Goal: Information Seeking & Learning: Learn about a topic

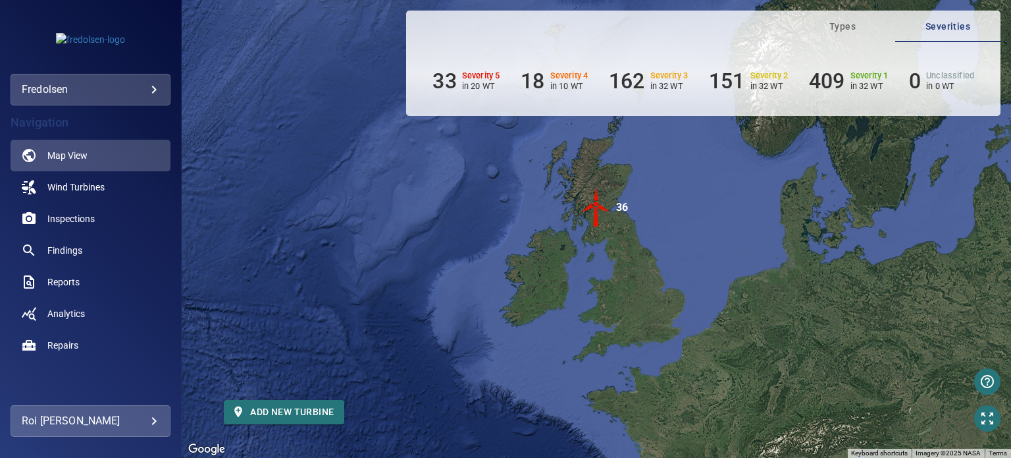
scroll to position [198, 0]
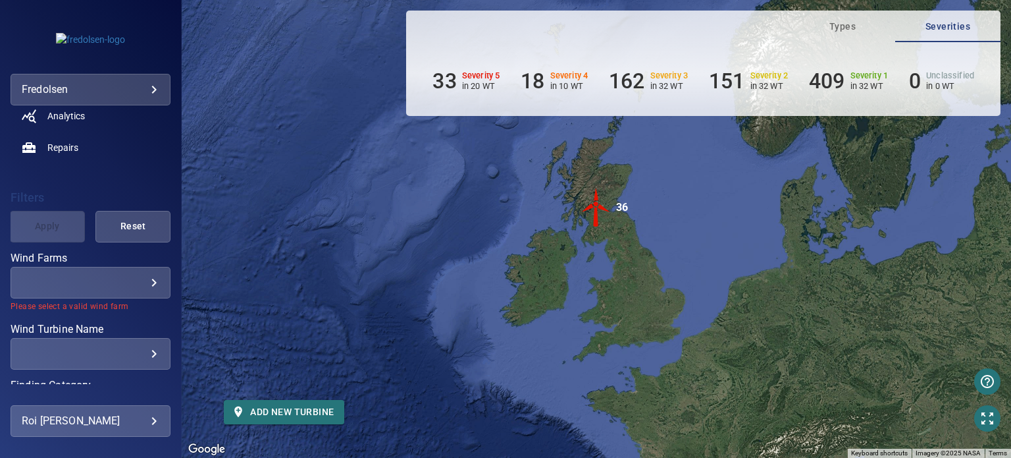
click at [145, 289] on div "​ ​" at bounding box center [91, 283] width 160 height 32
click at [148, 281] on body "**********" at bounding box center [505, 229] width 1011 height 458
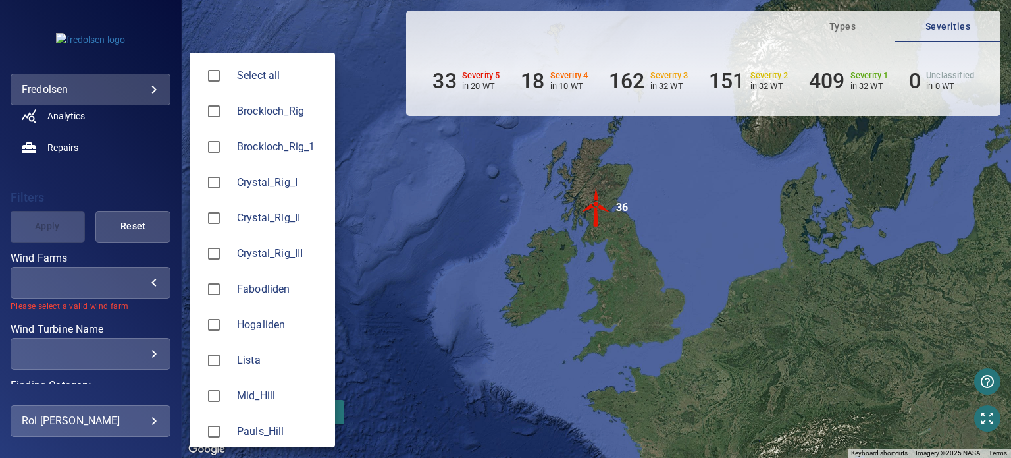
type input "**********"
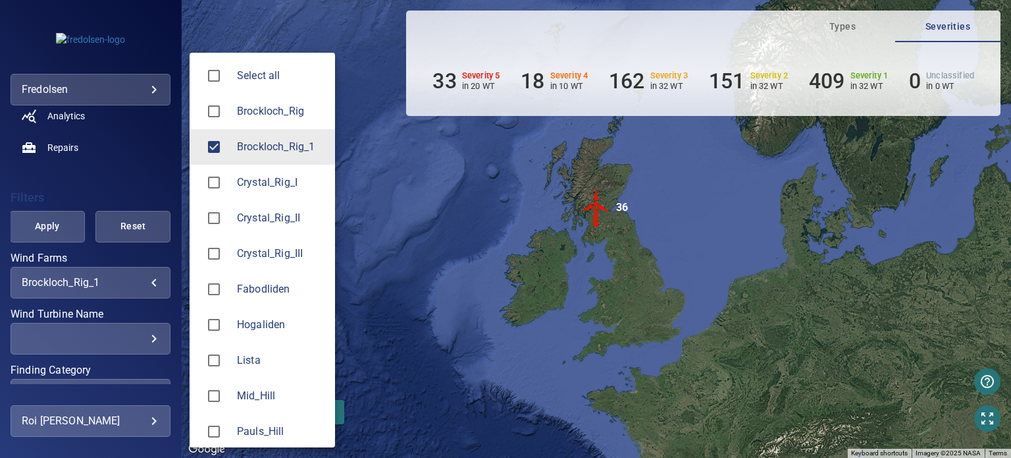
click at [51, 234] on div at bounding box center [505, 229] width 1011 height 458
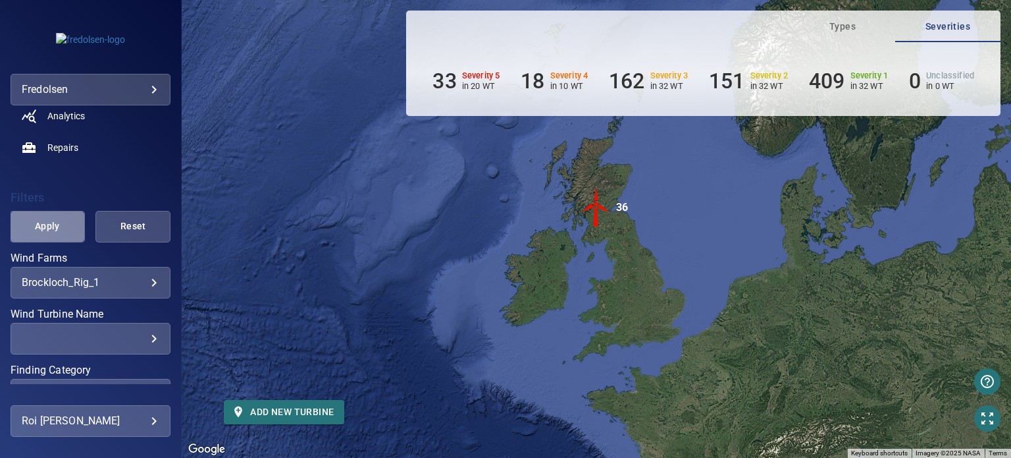
click at [54, 228] on span "Apply" at bounding box center [47, 226] width 42 height 16
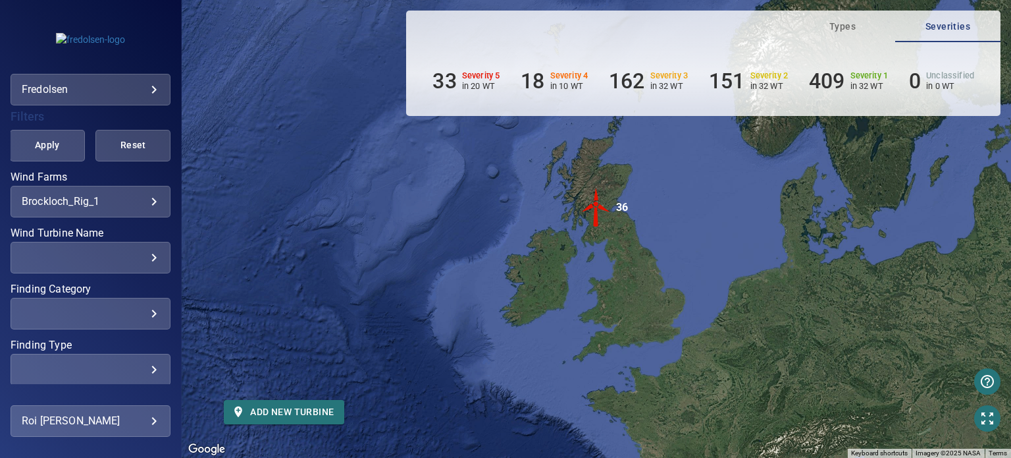
scroll to position [333, 0]
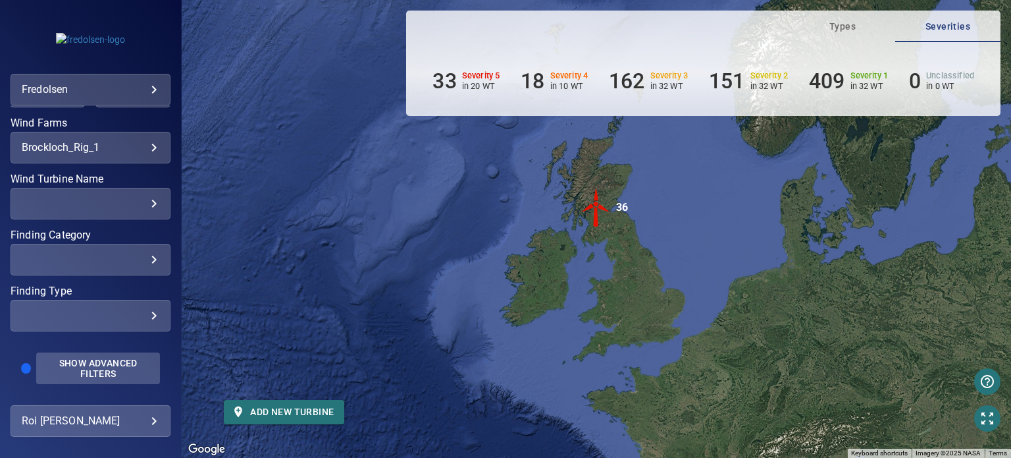
click at [103, 363] on span "Show Advanced Filters" at bounding box center [98, 368] width 109 height 21
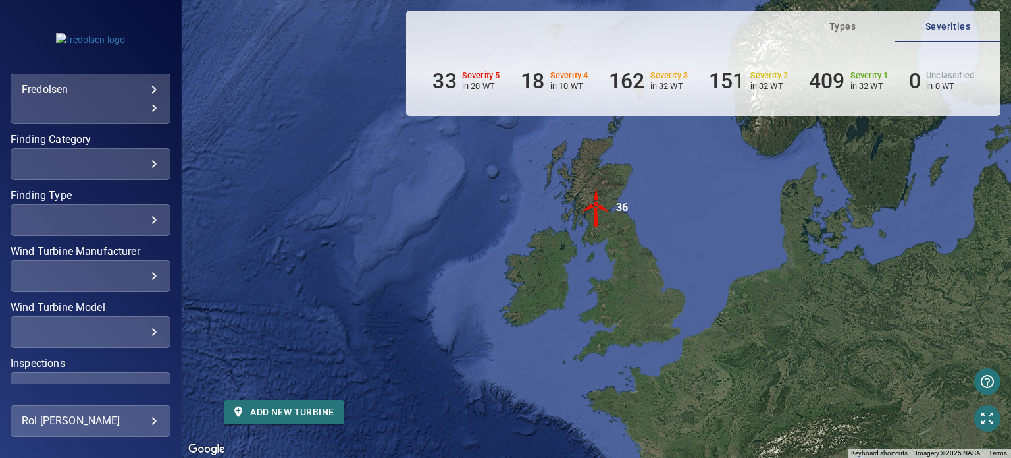
scroll to position [511, 0]
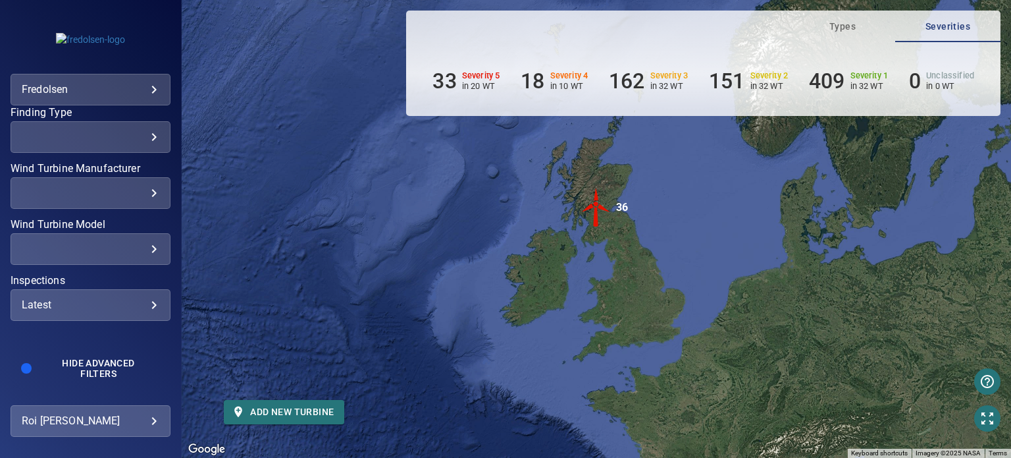
click at [154, 313] on div "Latest ****** ​" at bounding box center [91, 305] width 160 height 32
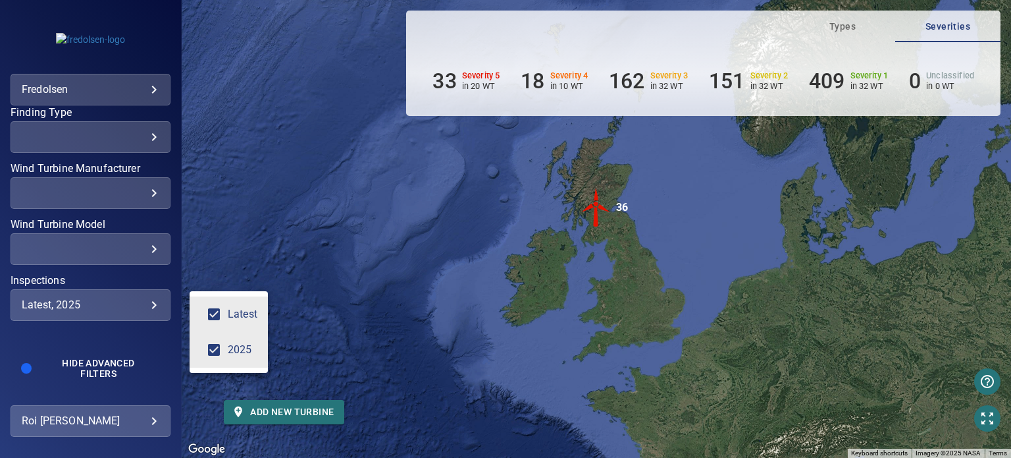
type input "****"
click at [250, 243] on div "Inspections" at bounding box center [505, 229] width 1011 height 458
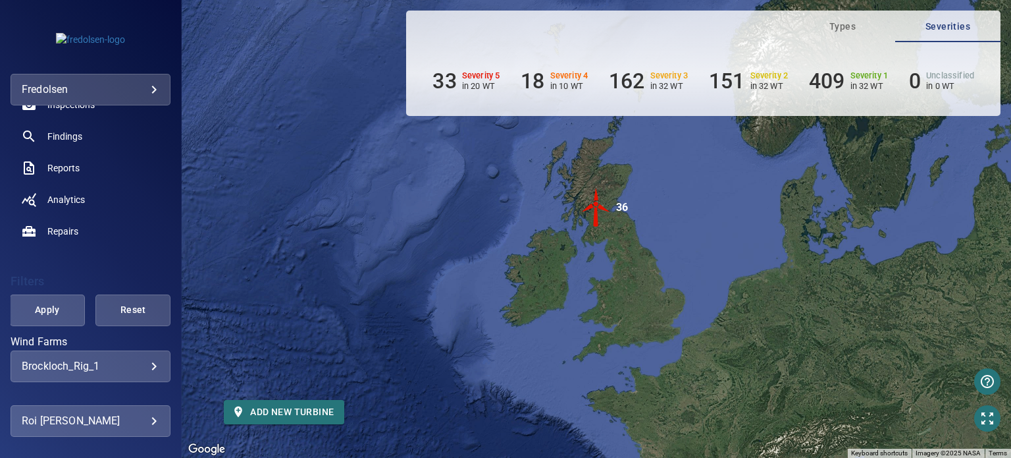
scroll to position [50, 0]
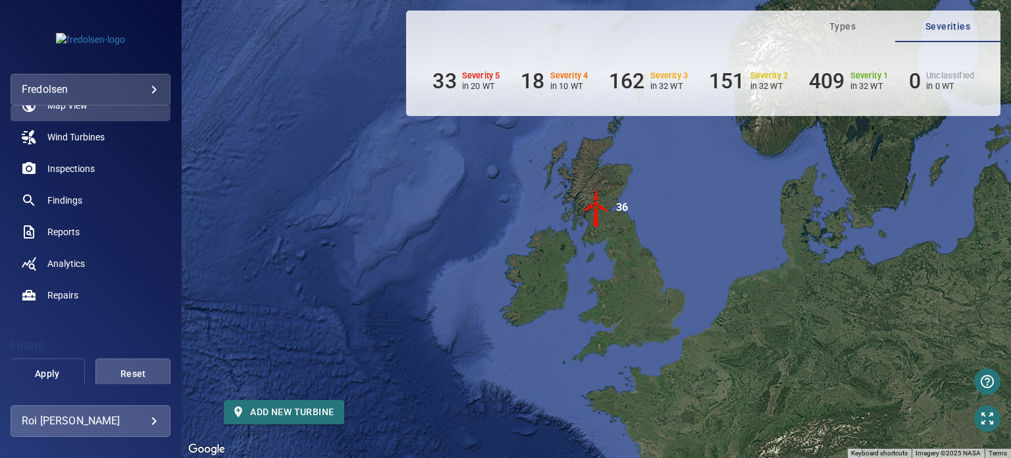
click at [45, 370] on span "Apply" at bounding box center [47, 373] width 42 height 16
click at [64, 199] on span "Findings" at bounding box center [64, 200] width 35 height 13
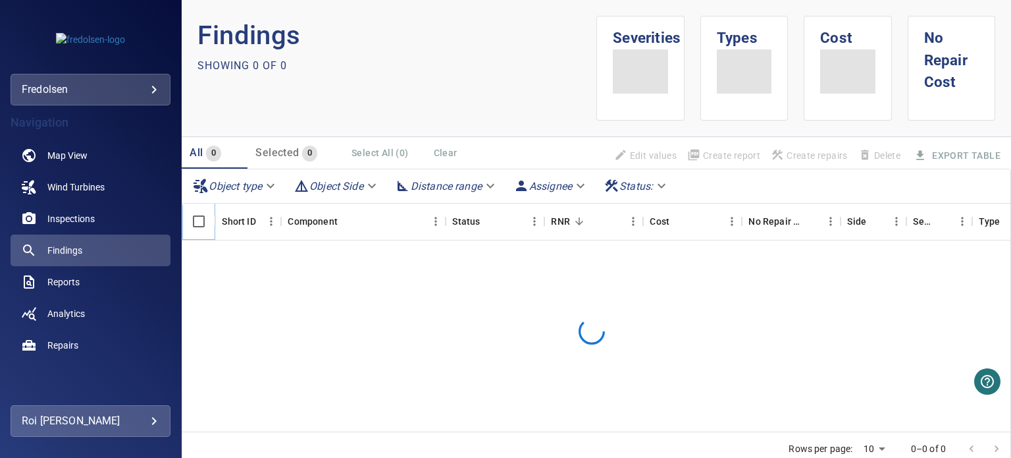
click at [183, 210] on div at bounding box center [198, 221] width 33 height 37
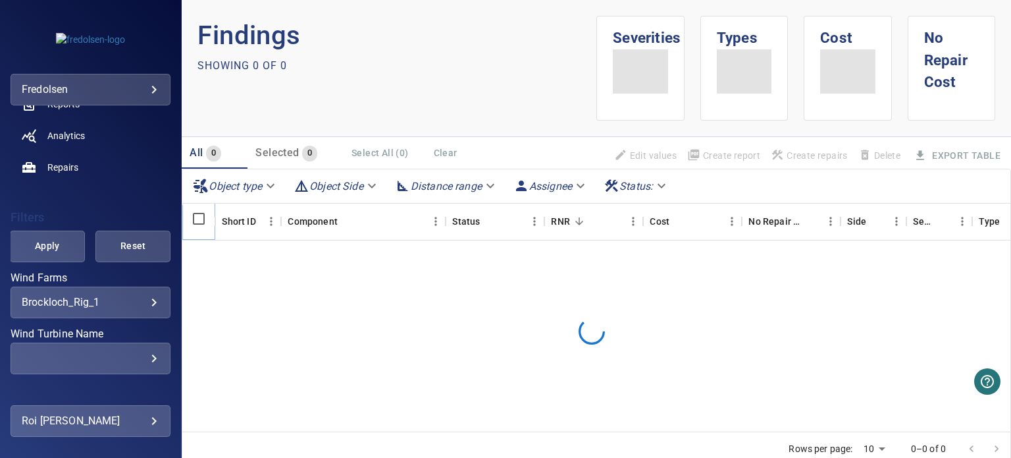
scroll to position [200, 0]
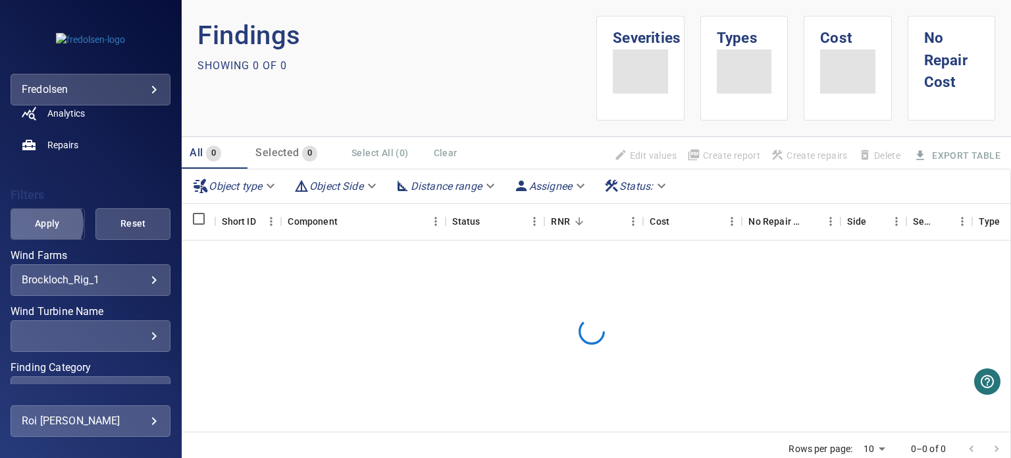
click at [40, 223] on span "Apply" at bounding box center [47, 223] width 42 height 16
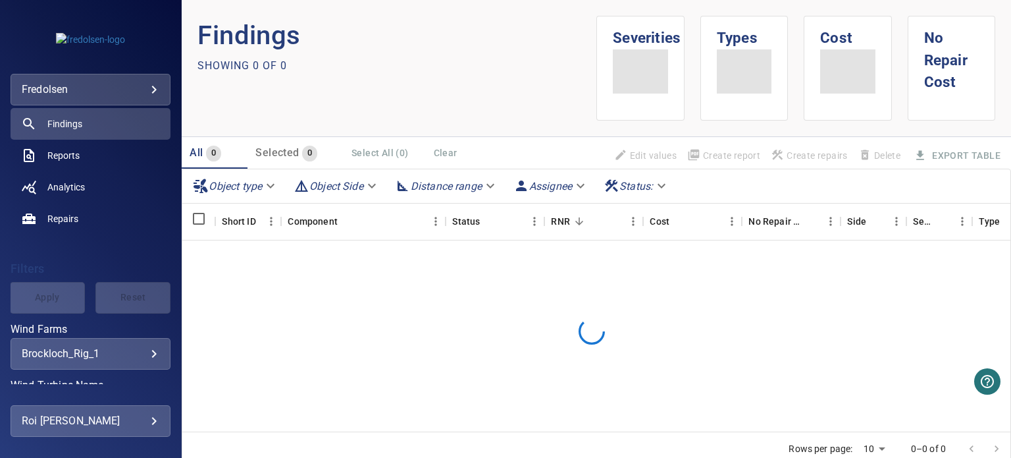
scroll to position [0, 0]
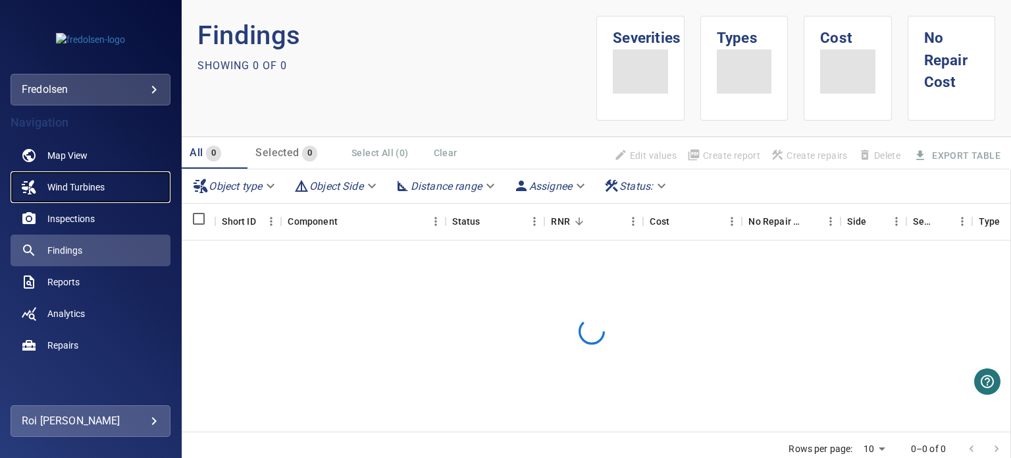
click at [61, 176] on link "Wind Turbines" at bounding box center [91, 187] width 160 height 32
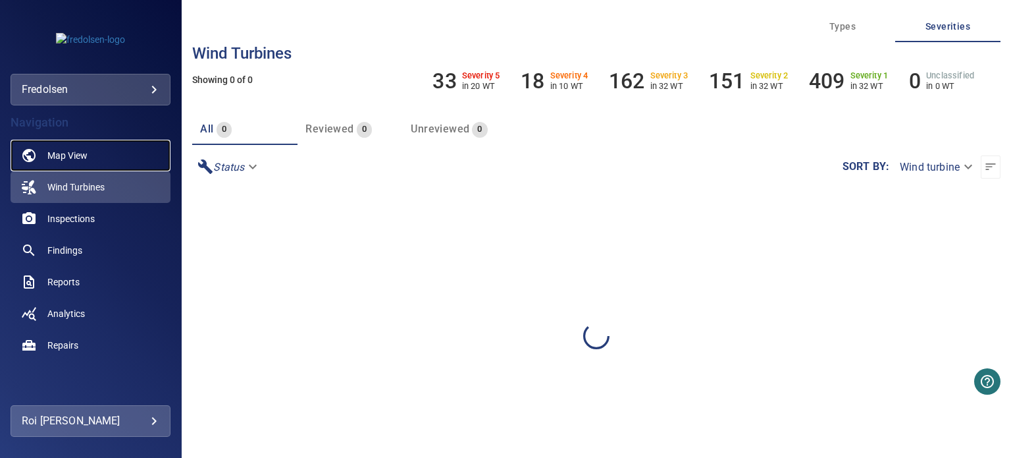
click at [76, 160] on span "Map View" at bounding box center [67, 155] width 40 height 13
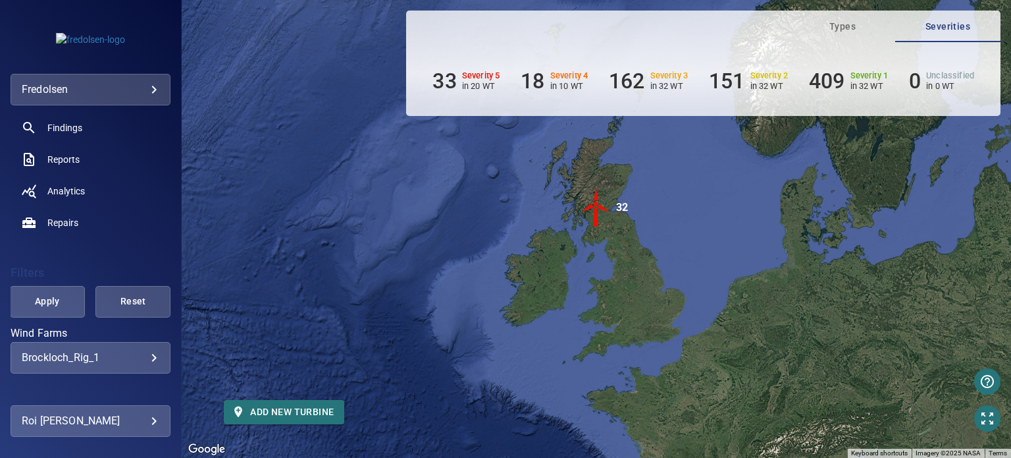
scroll to position [66, 0]
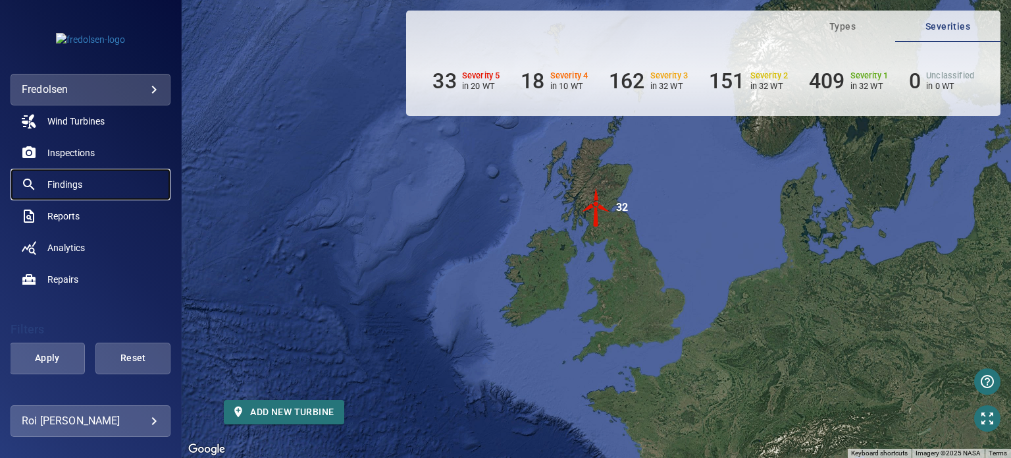
click at [79, 191] on link "Findings" at bounding box center [91, 185] width 160 height 32
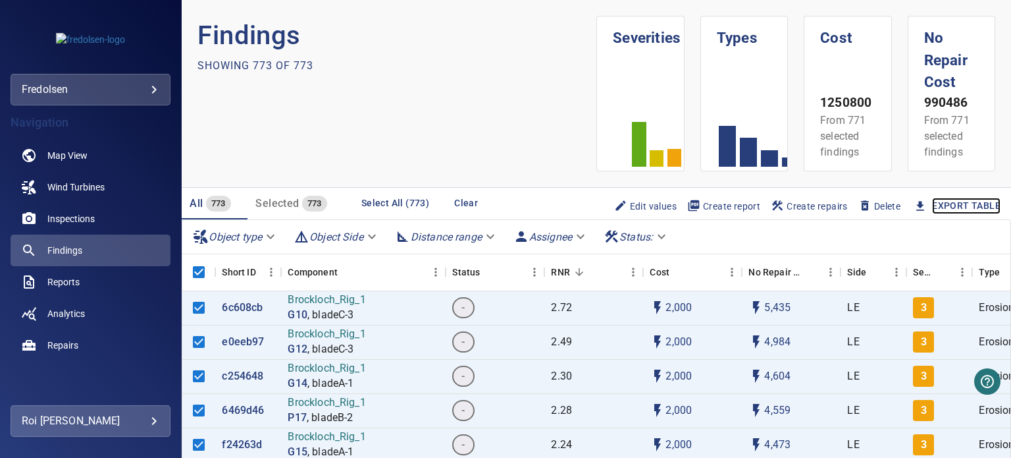
click at [955, 202] on link "Export Table" at bounding box center [966, 206] width 68 height 16
click at [63, 214] on span "Inspections" at bounding box center [70, 218] width 47 height 13
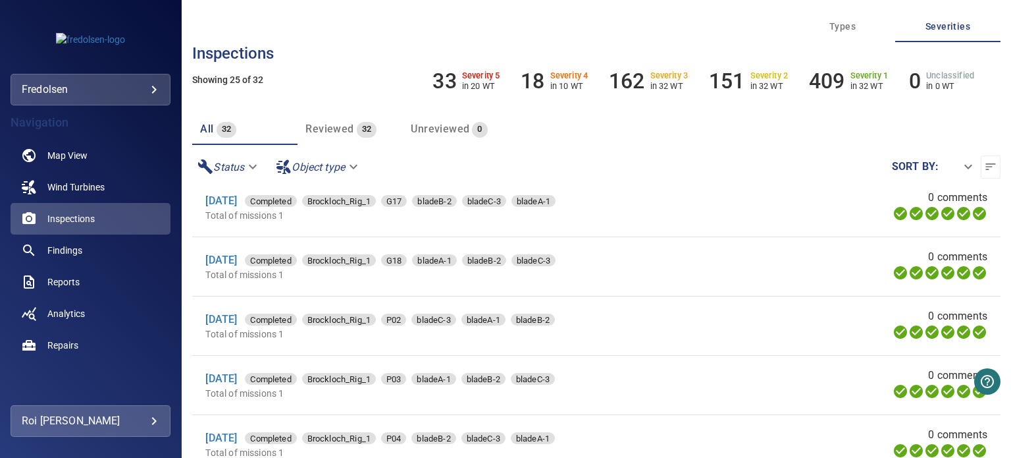
scroll to position [922, 0]
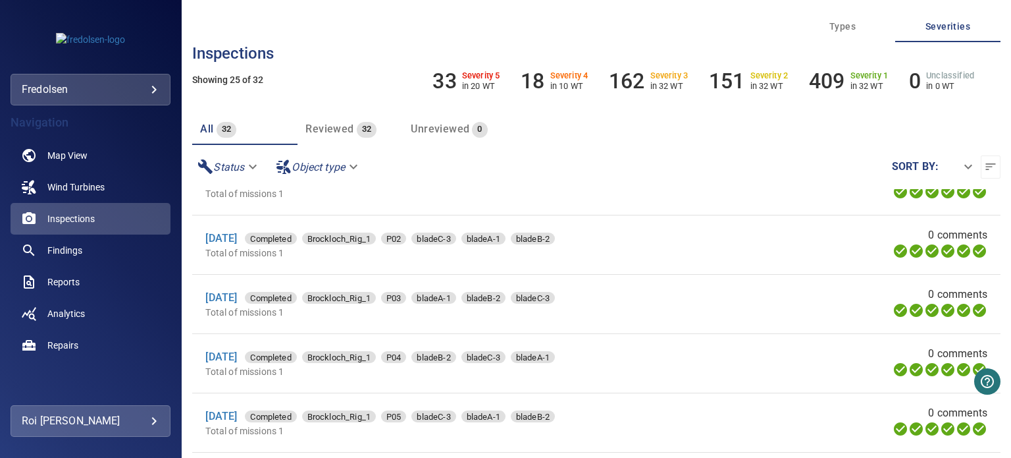
click at [961, 171] on body "**********" at bounding box center [505, 229] width 1011 height 458
click at [951, 171] on li "Inspection name" at bounding box center [949, 167] width 99 height 24
type input "**********"
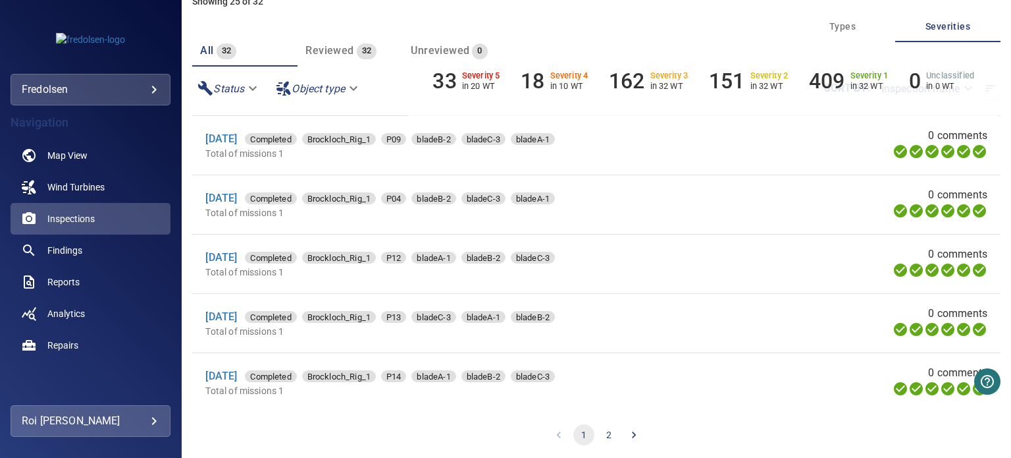
scroll to position [81, 0]
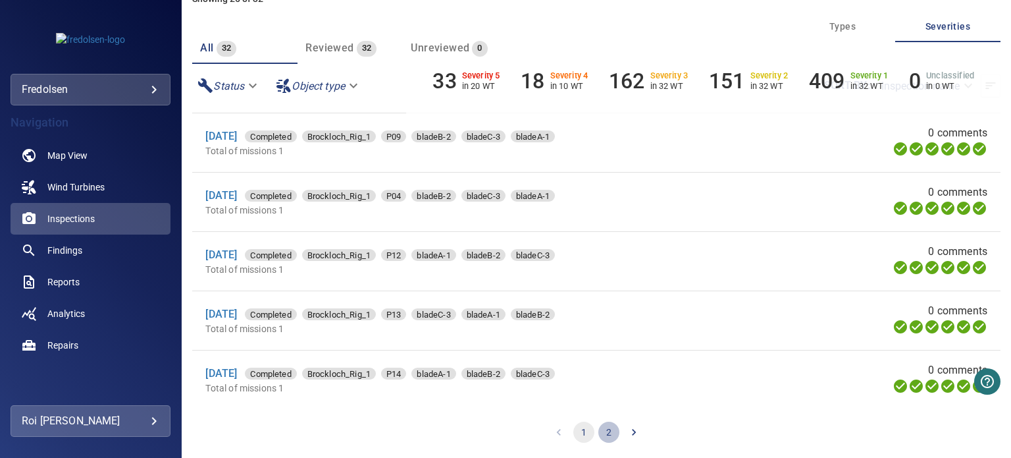
click at [606, 429] on button "2" at bounding box center [609, 431] width 21 height 21
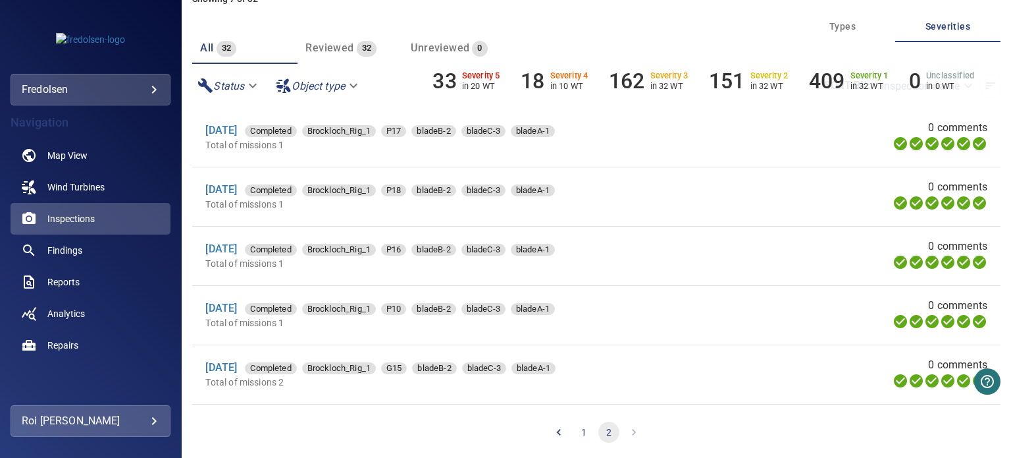
scroll to position [116, 0]
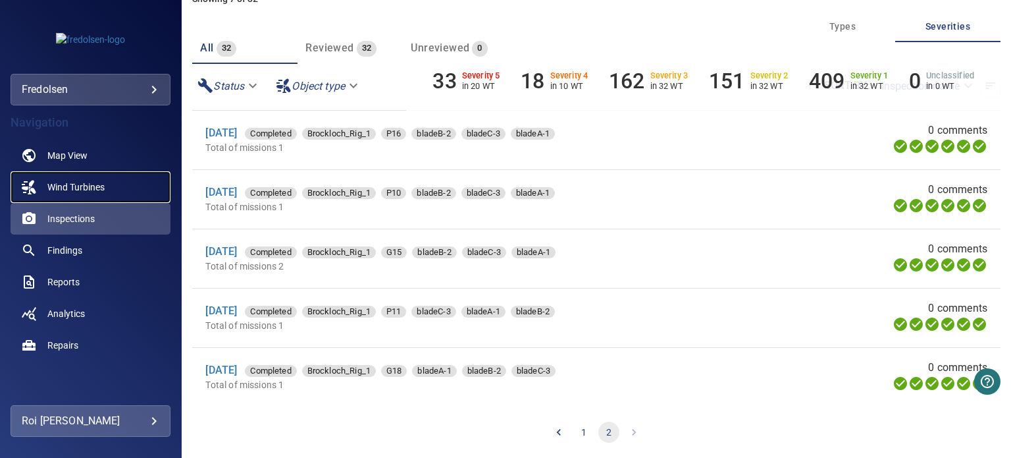
click at [57, 179] on link "Wind Turbines" at bounding box center [91, 187] width 160 height 32
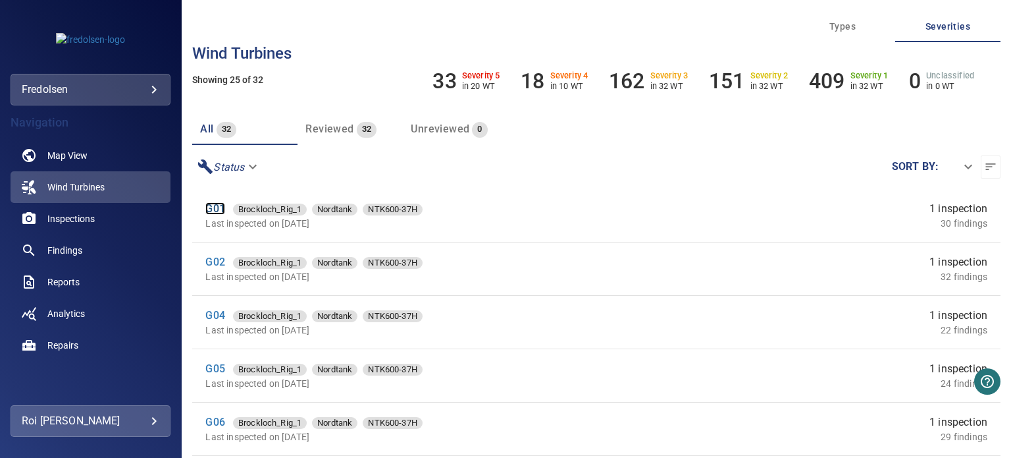
click at [213, 207] on link "G01" at bounding box center [214, 208] width 19 height 13
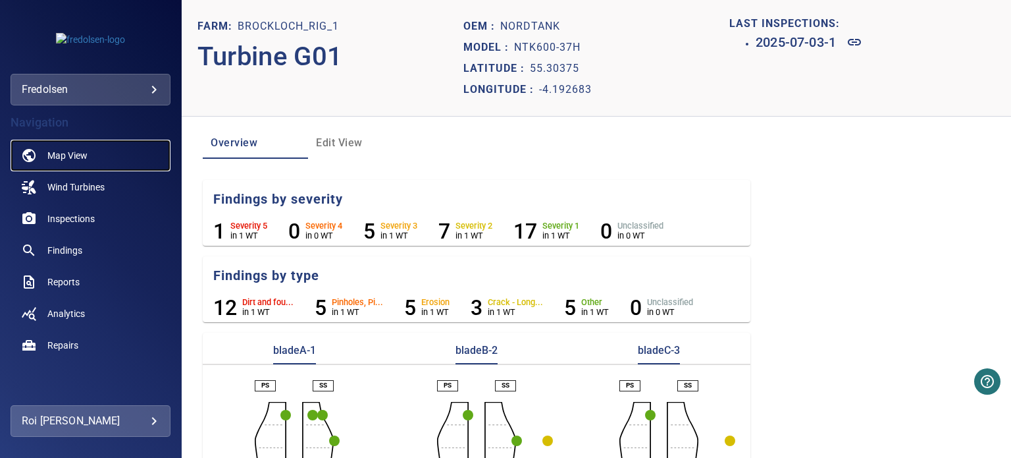
click at [68, 155] on span "Map View" at bounding box center [67, 155] width 40 height 13
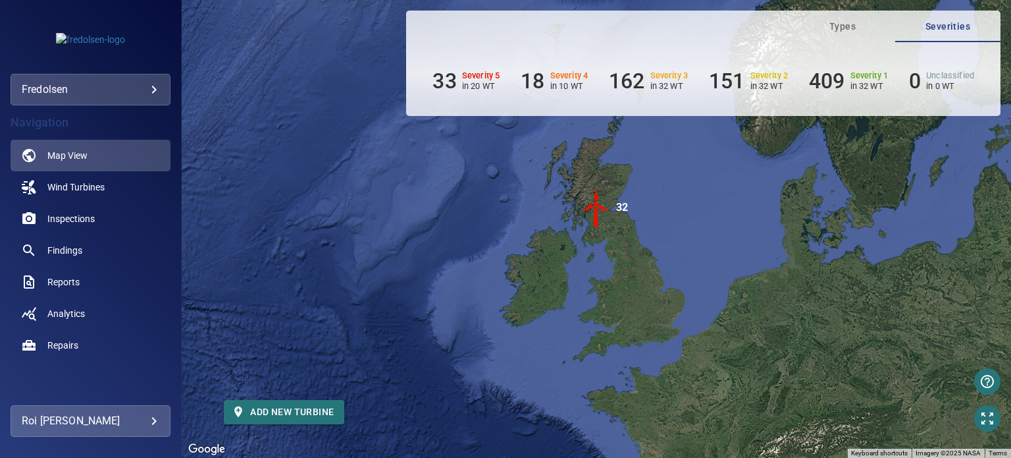
click at [605, 203] on img "32" at bounding box center [597, 208] width 40 height 40
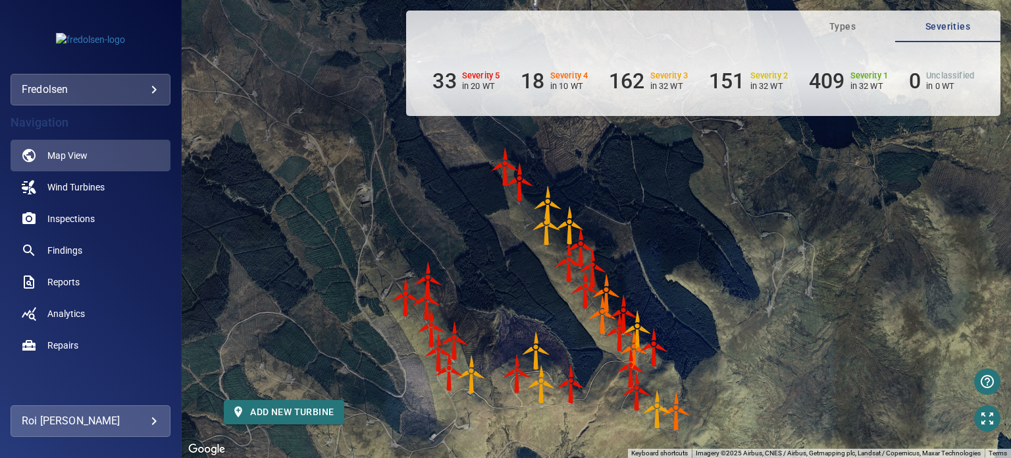
drag, startPoint x: 596, startPoint y: 263, endPoint x: 543, endPoint y: 344, distance: 97.5
click at [543, 344] on img "P09" at bounding box center [537, 351] width 40 height 40
click at [64, 189] on span "Wind Turbines" at bounding box center [75, 186] width 57 height 13
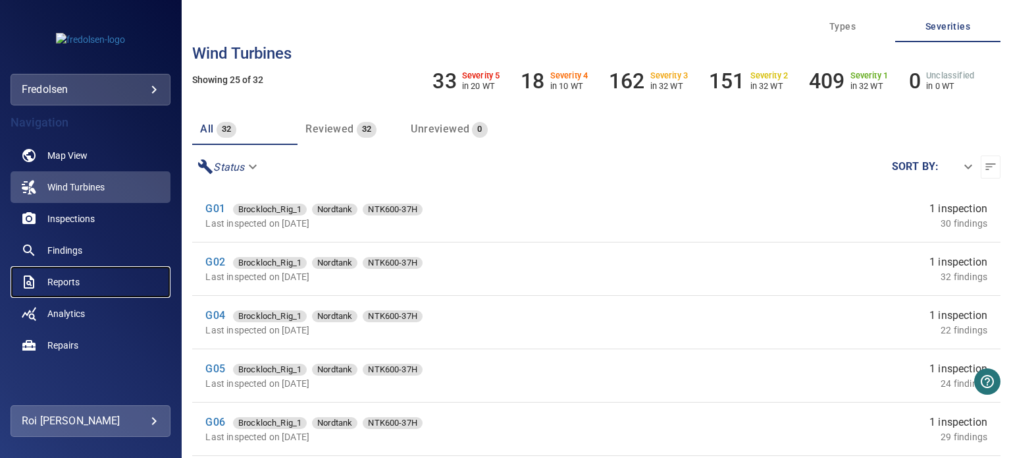
drag, startPoint x: 68, startPoint y: 277, endPoint x: 50, endPoint y: 280, distance: 18.7
click at [50, 280] on span "Reports" at bounding box center [63, 281] width 32 height 13
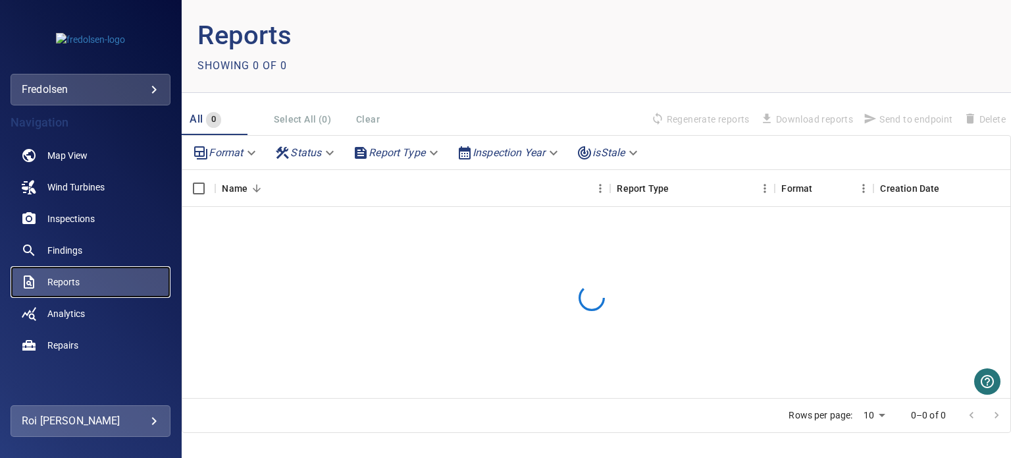
click at [50, 280] on span "Reports" at bounding box center [63, 281] width 32 height 13
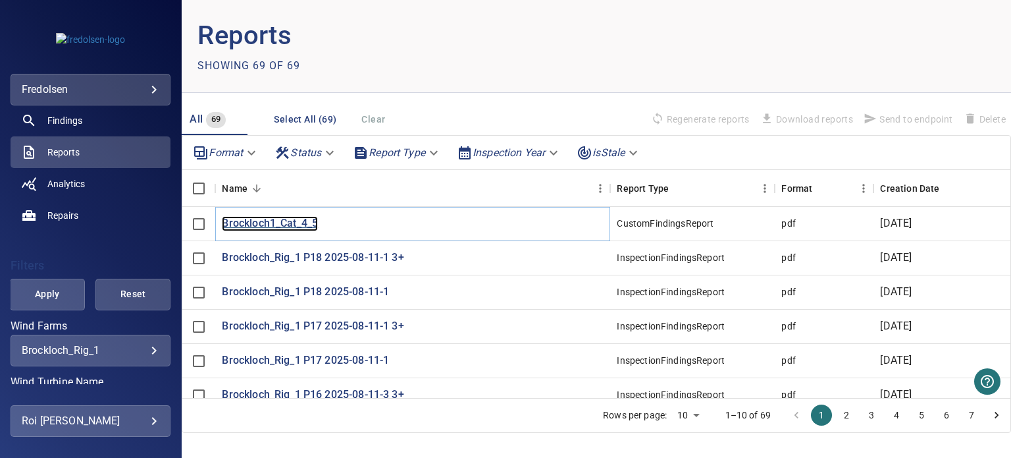
scroll to position [132, 0]
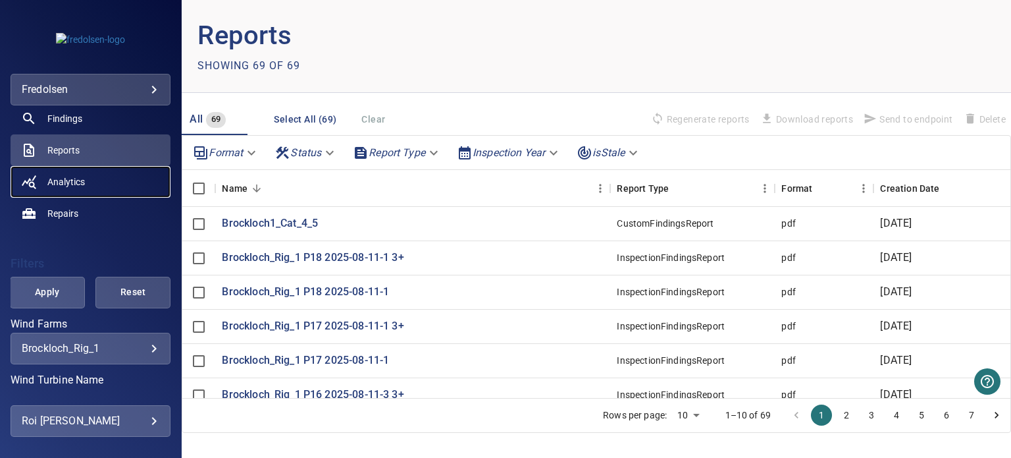
click at [55, 184] on span "Analytics" at bounding box center [66, 181] width 38 height 13
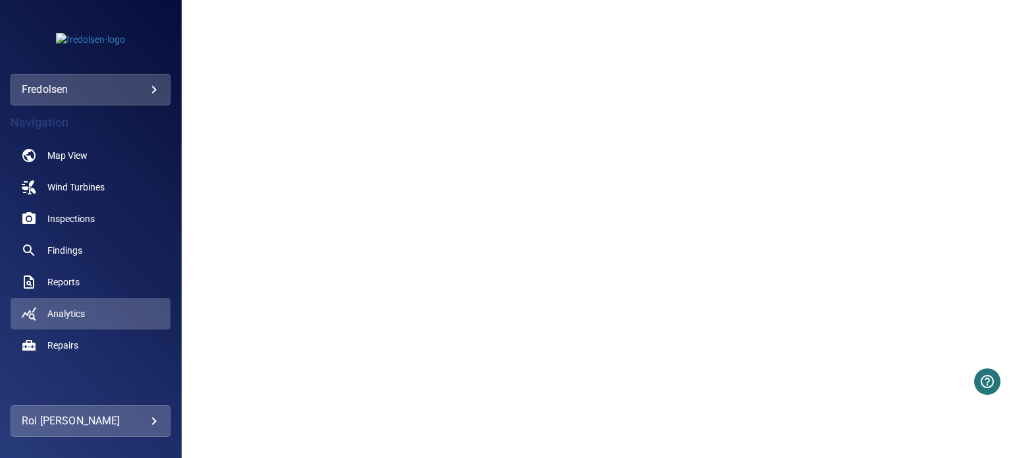
scroll to position [67, 0]
click at [59, 247] on span "Findings" at bounding box center [64, 250] width 35 height 13
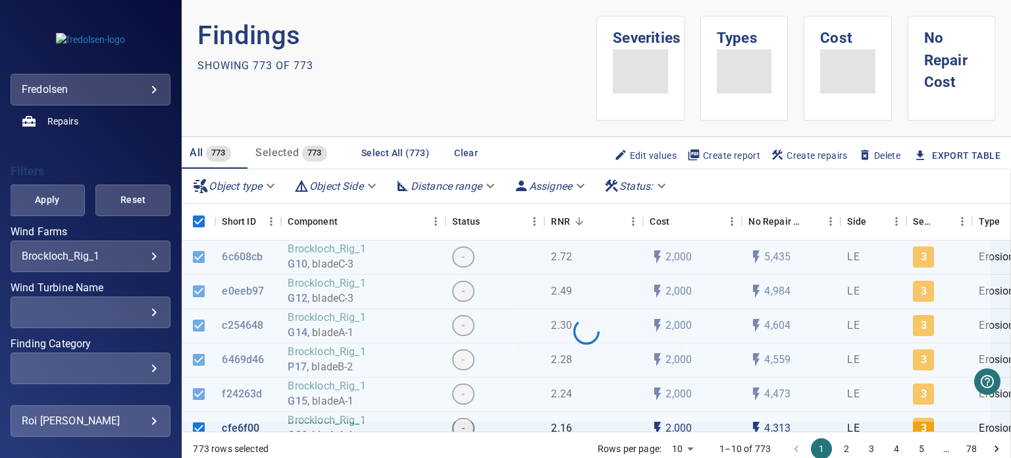
scroll to position [333, 0]
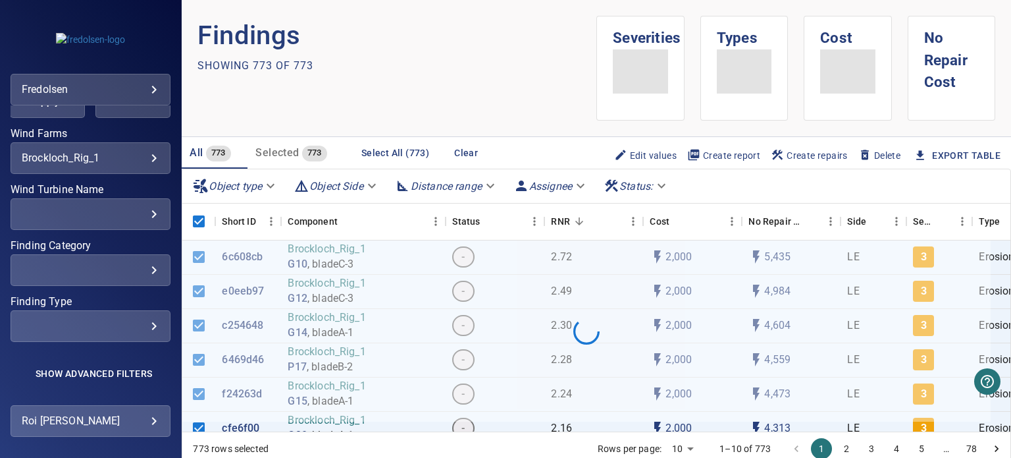
click at [128, 198] on div "​ ​" at bounding box center [91, 214] width 160 height 32
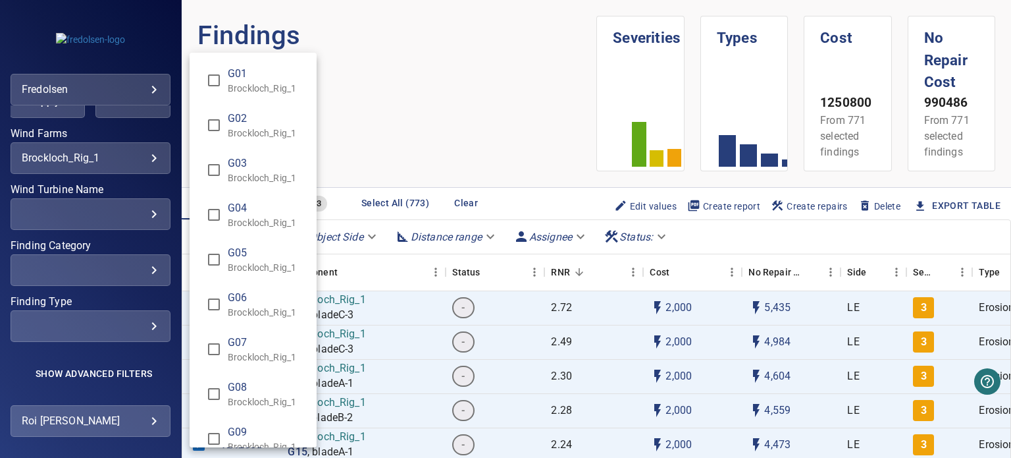
click at [149, 209] on div "Wind Turbine Name" at bounding box center [505, 229] width 1011 height 458
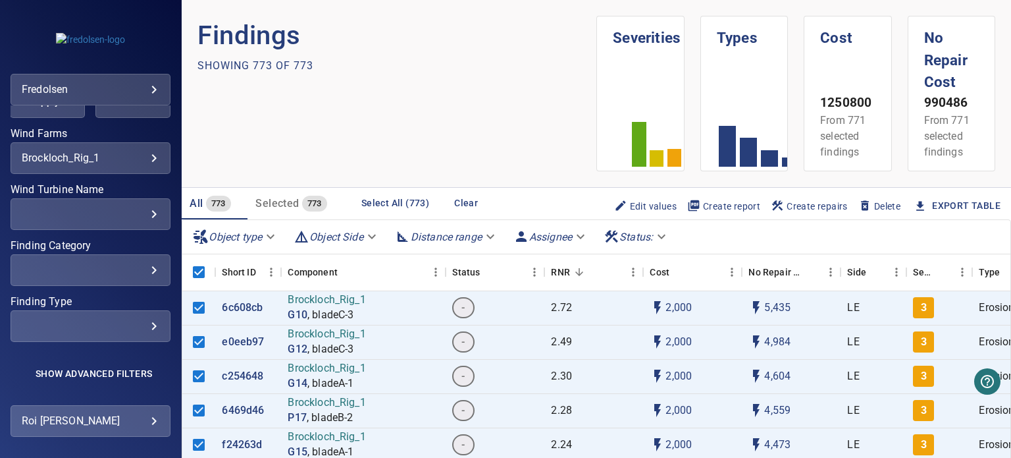
click at [148, 207] on div "​" at bounding box center [91, 213] width 138 height 13
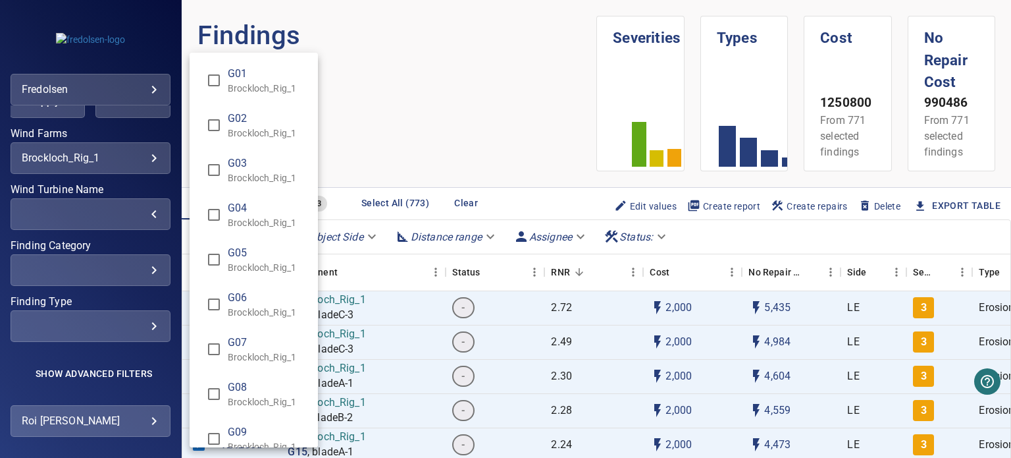
click at [122, 257] on div "Wind Turbine Name" at bounding box center [505, 229] width 1011 height 458
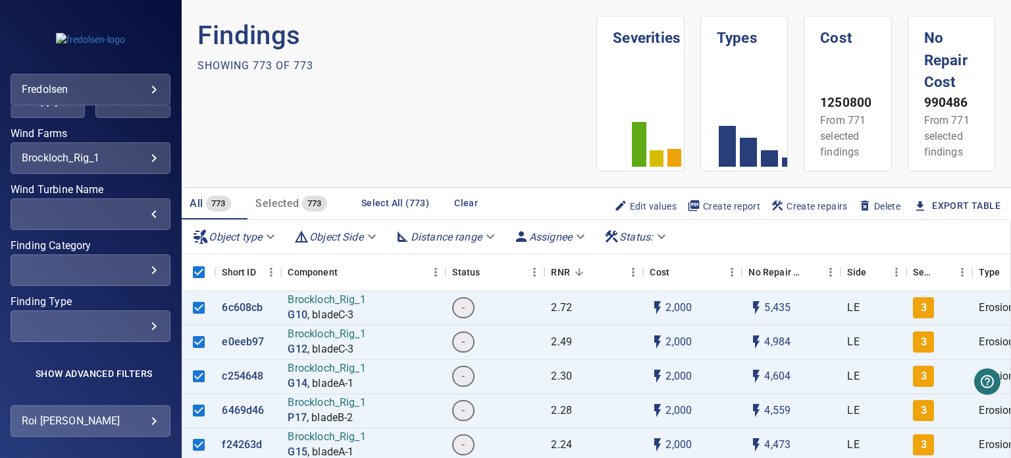
click at [137, 263] on div "​" at bounding box center [91, 269] width 138 height 13
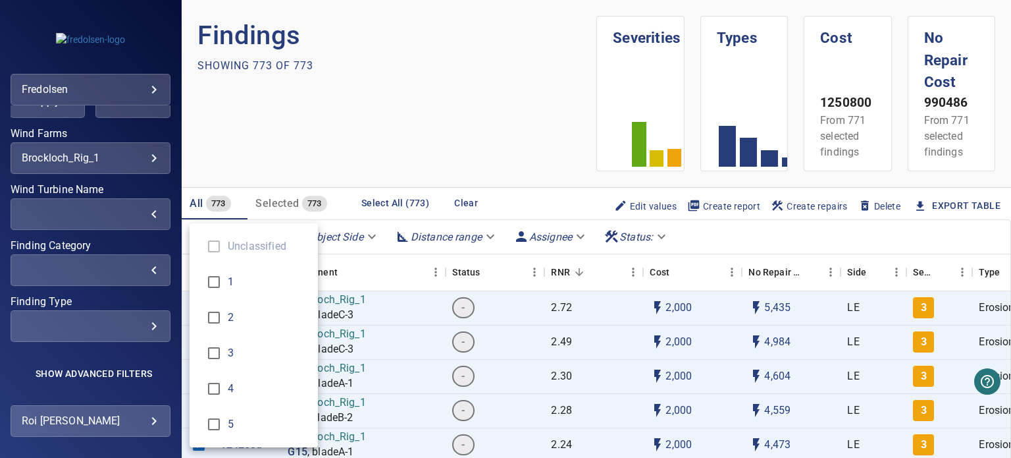
type input "*"
click at [3, 131] on div "Finding Category" at bounding box center [505, 229] width 1011 height 458
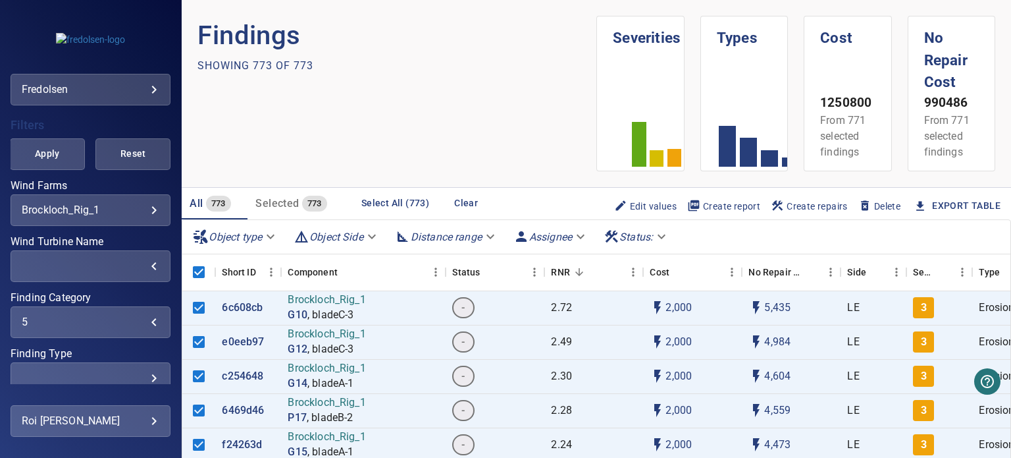
scroll to position [136, 0]
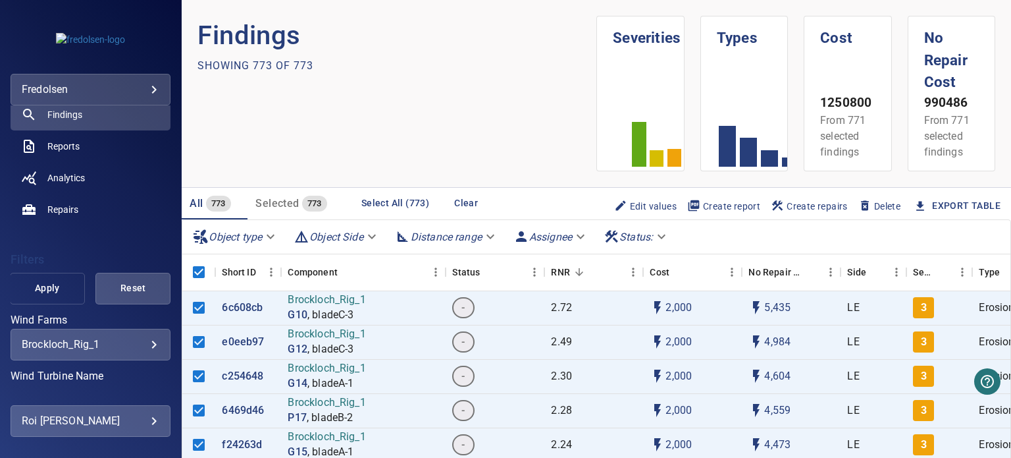
click at [41, 284] on span "Apply" at bounding box center [47, 288] width 42 height 16
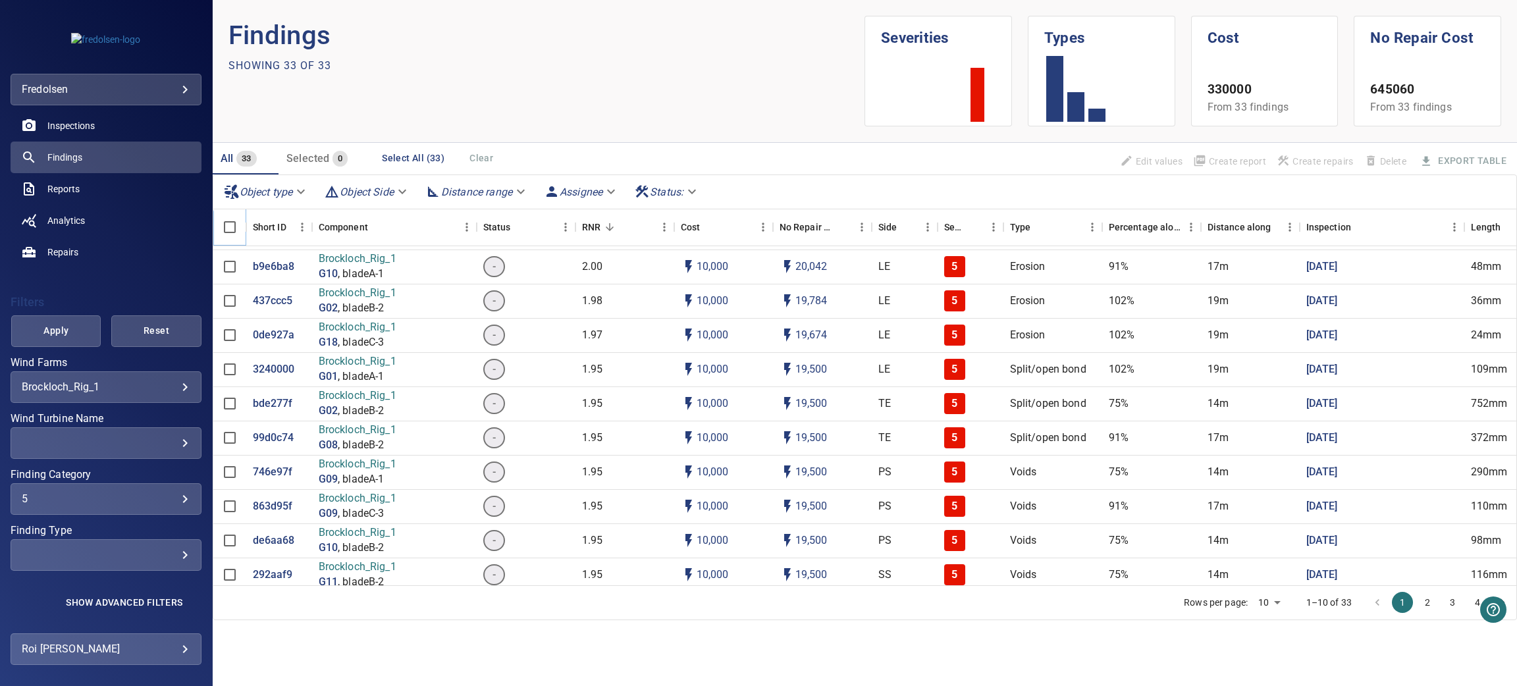
scroll to position [0, 0]
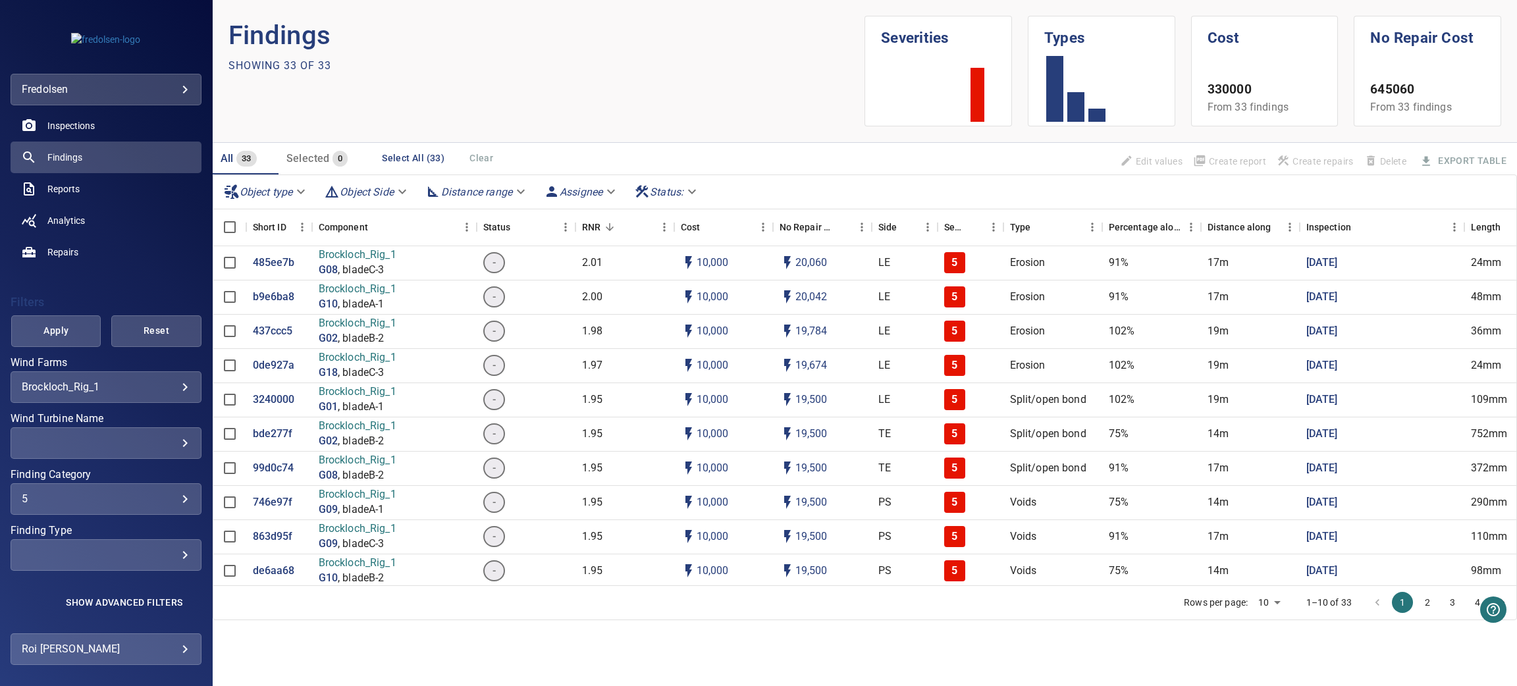
click at [171, 457] on div "​" at bounding box center [106, 555] width 169 height 13
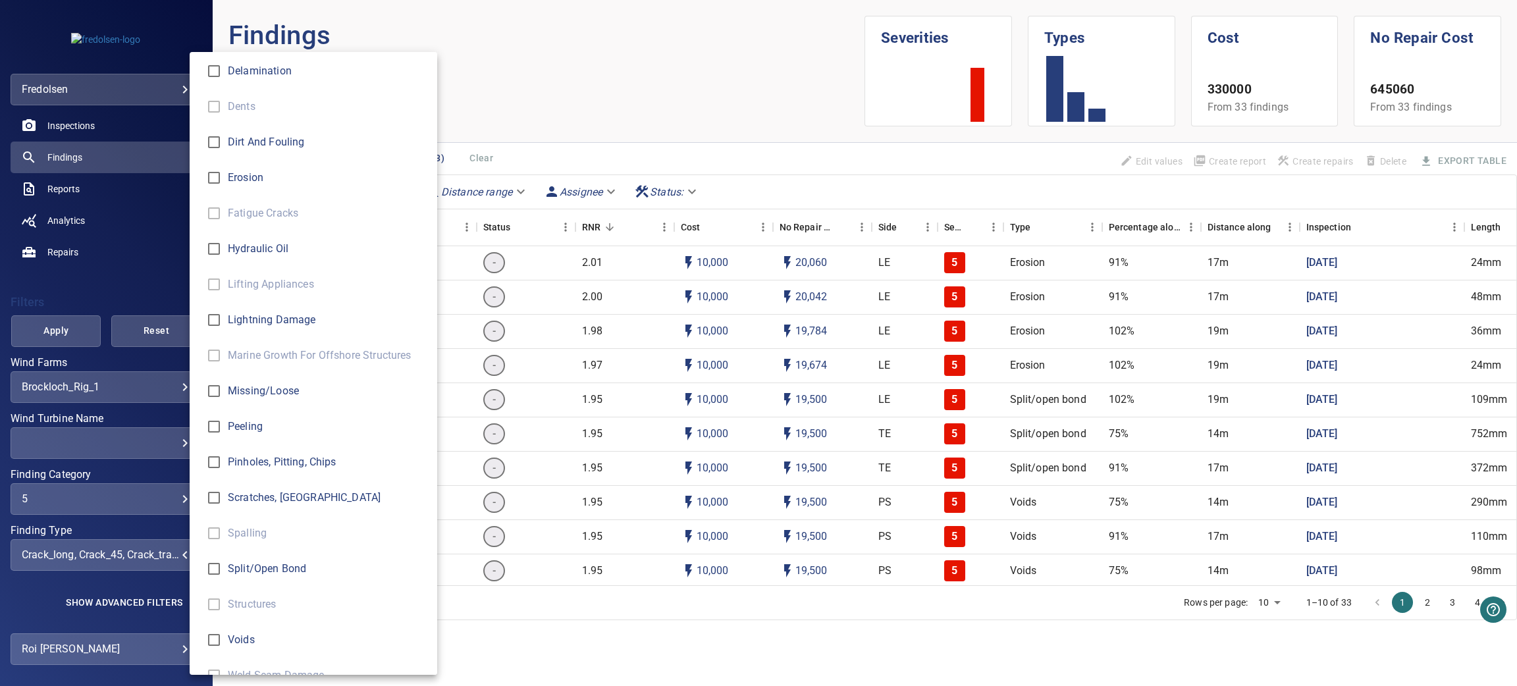
scroll to position [417, 0]
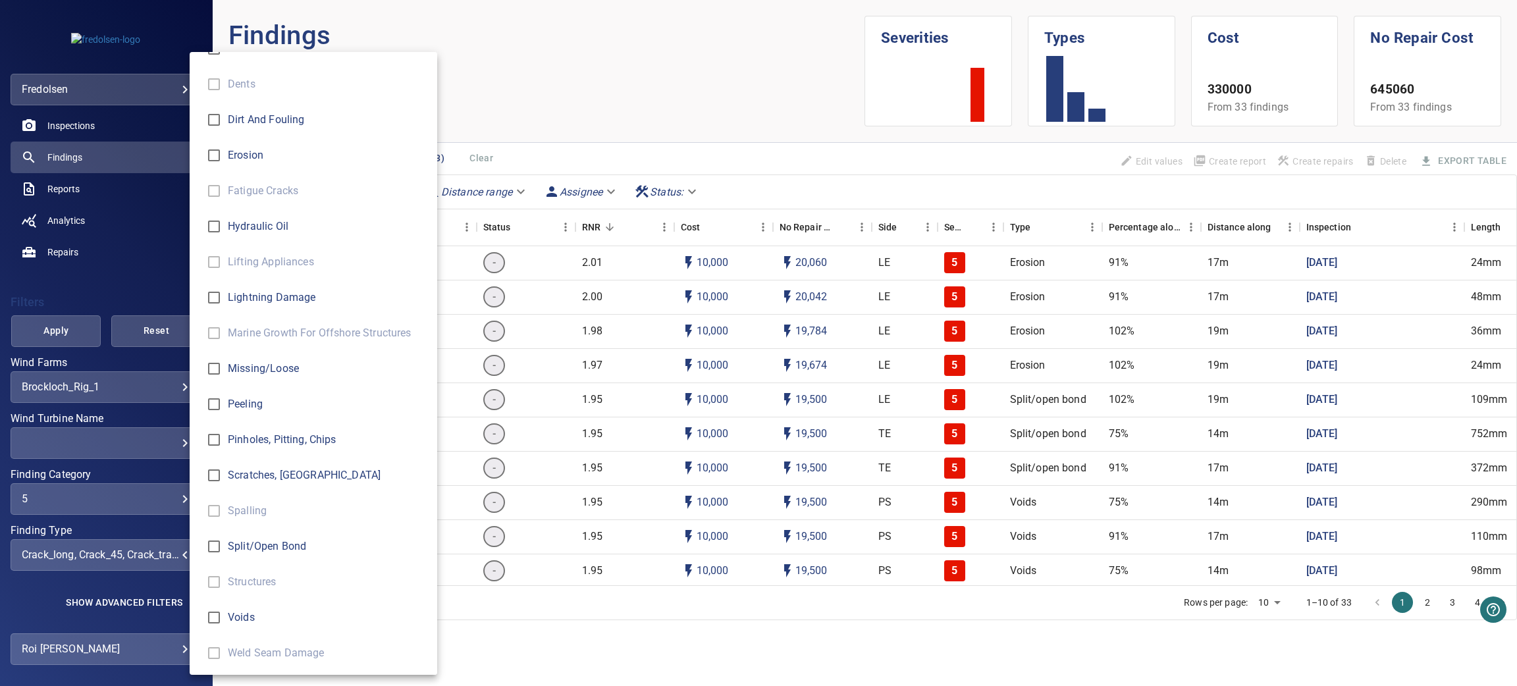
click at [234, 457] on span "Split/open bond" at bounding box center [327, 547] width 199 height 16
type input "**********"
click at [58, 331] on div "Finding Type" at bounding box center [758, 343] width 1517 height 686
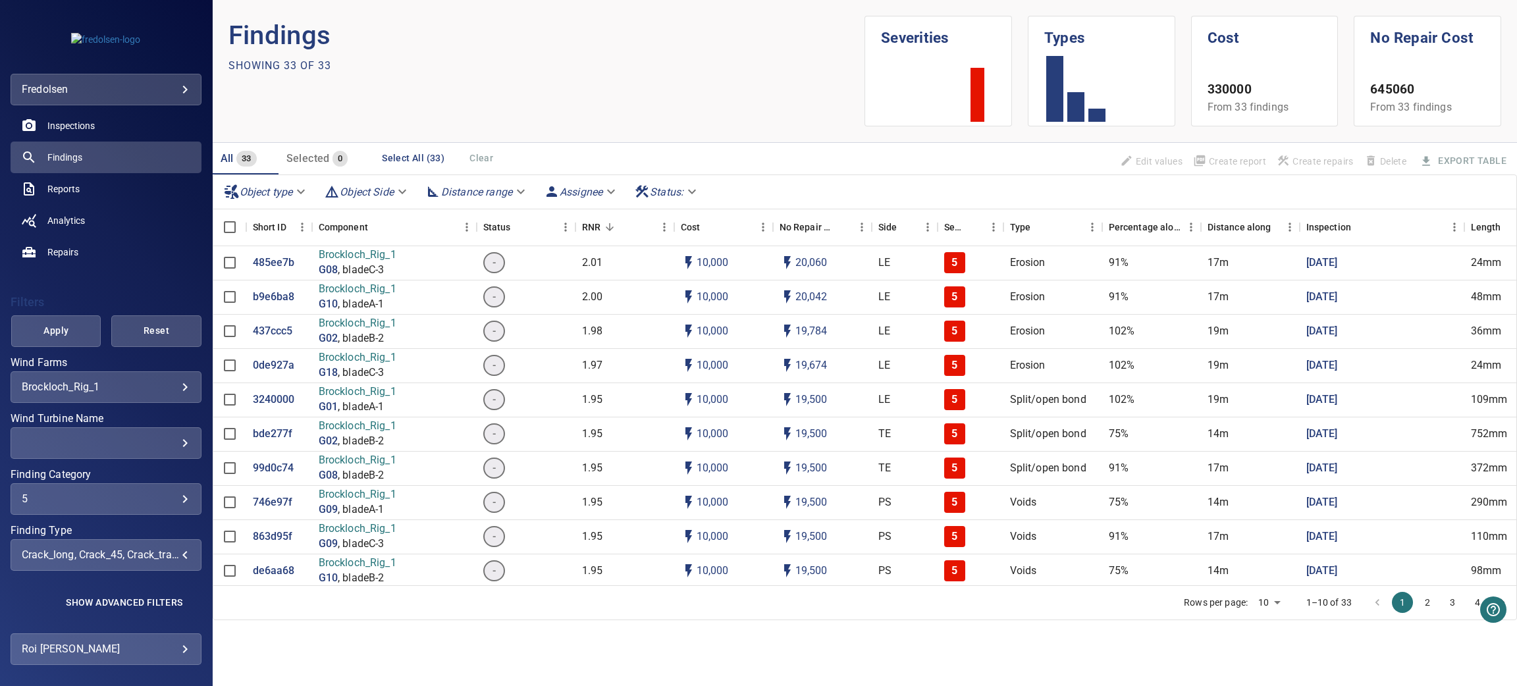
click at [52, 335] on span "Apply" at bounding box center [56, 331] width 57 height 16
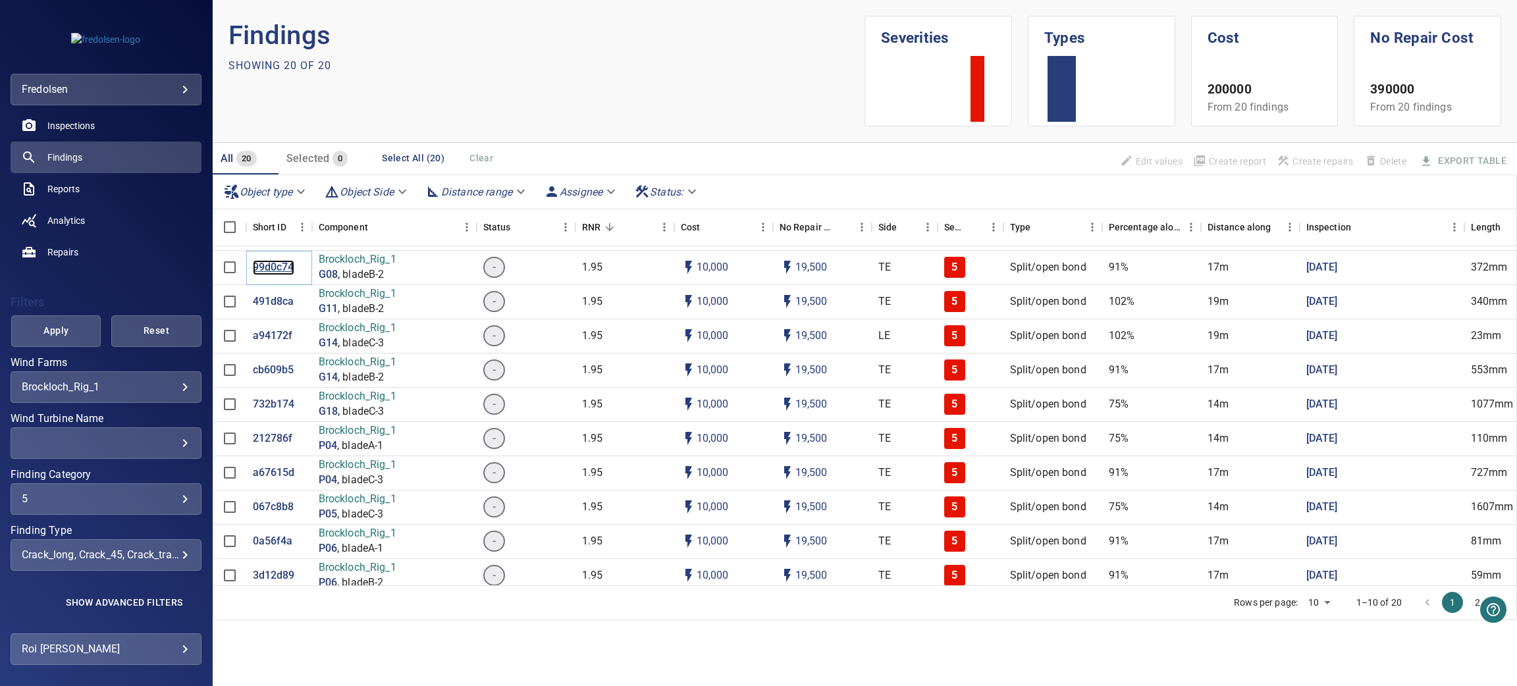
scroll to position [0, 0]
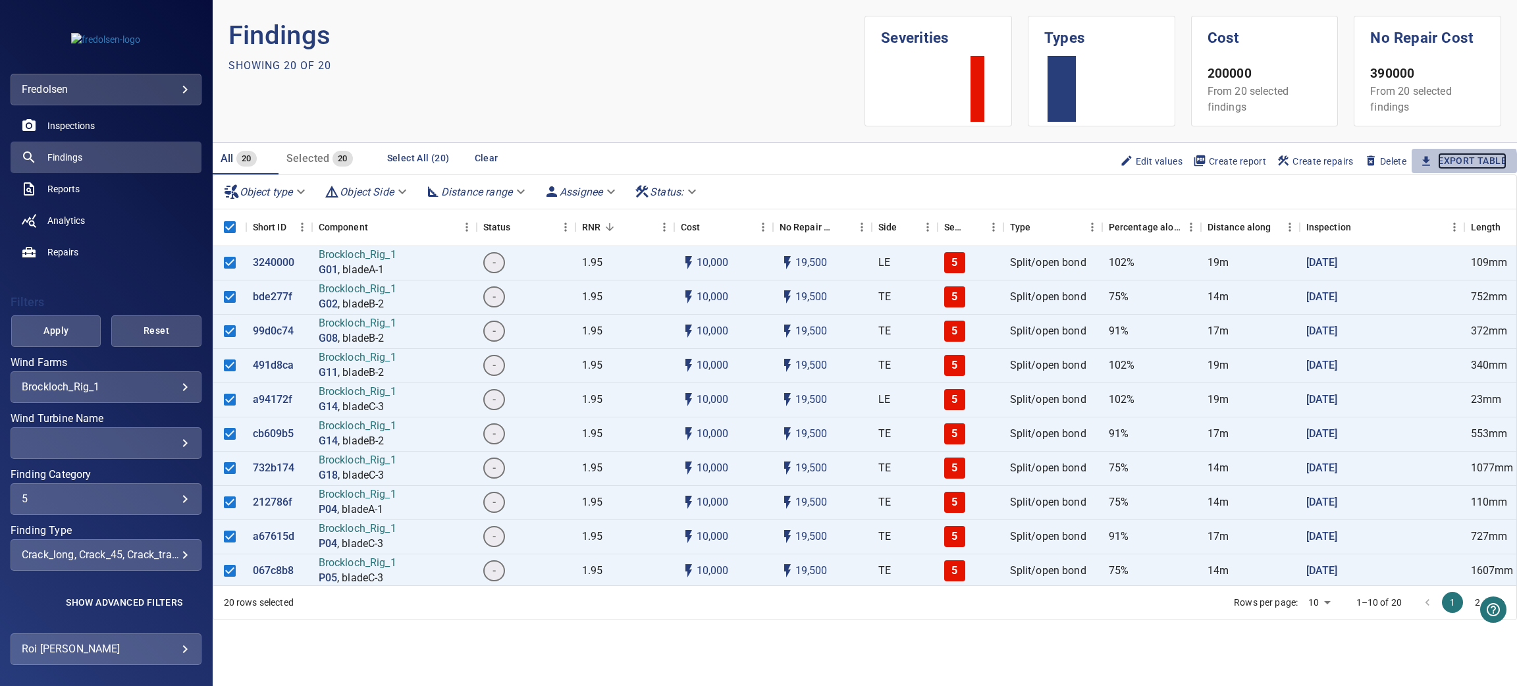
click at [1011, 163] on link "Export Table" at bounding box center [1472, 161] width 68 height 16
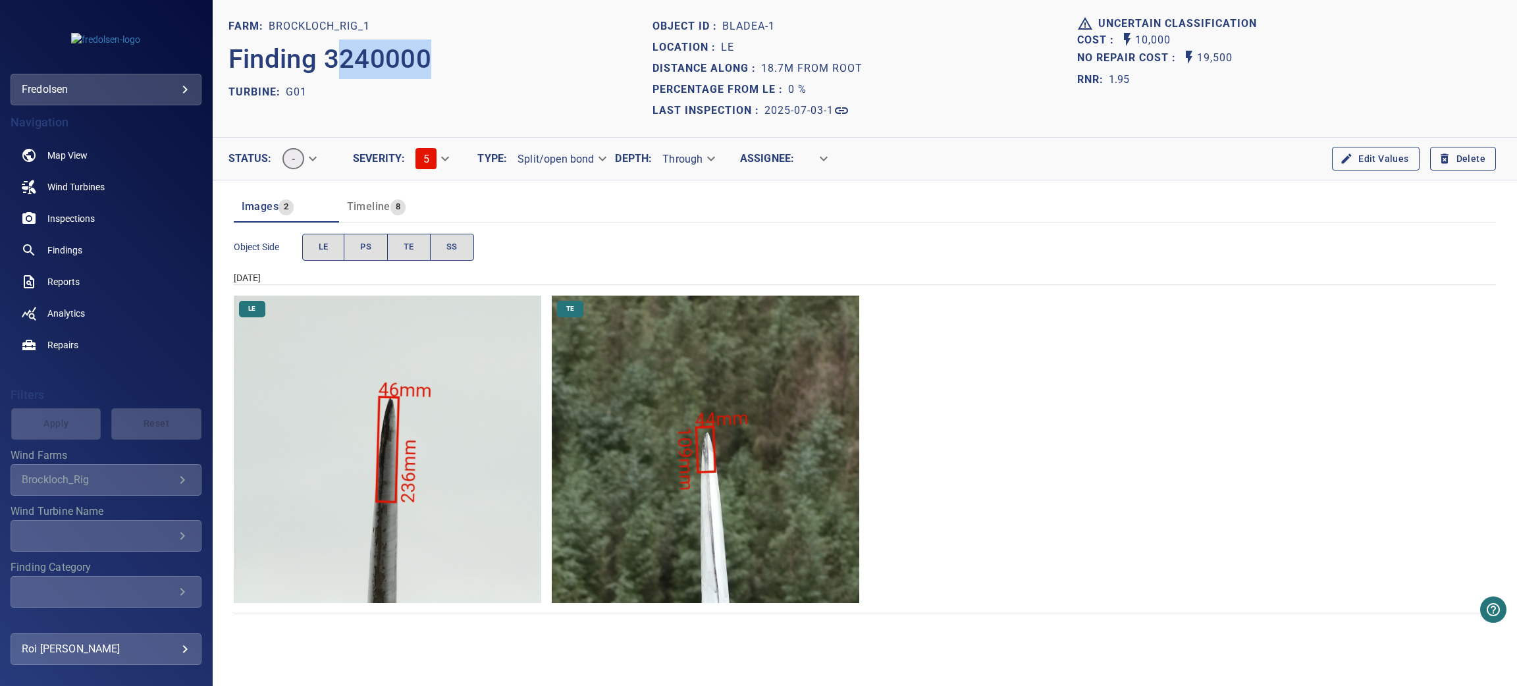
drag, startPoint x: 432, startPoint y: 61, endPoint x: 331, endPoint y: 61, distance: 100.8
click at [331, 61] on div "Finding 3240000" at bounding box center [441, 59] width 424 height 45
drag, startPoint x: 307, startPoint y: 91, endPoint x: 284, endPoint y: 91, distance: 23.0
click at [284, 91] on div "TURBINE: G01" at bounding box center [441, 92] width 424 height 21
copy p "G01"
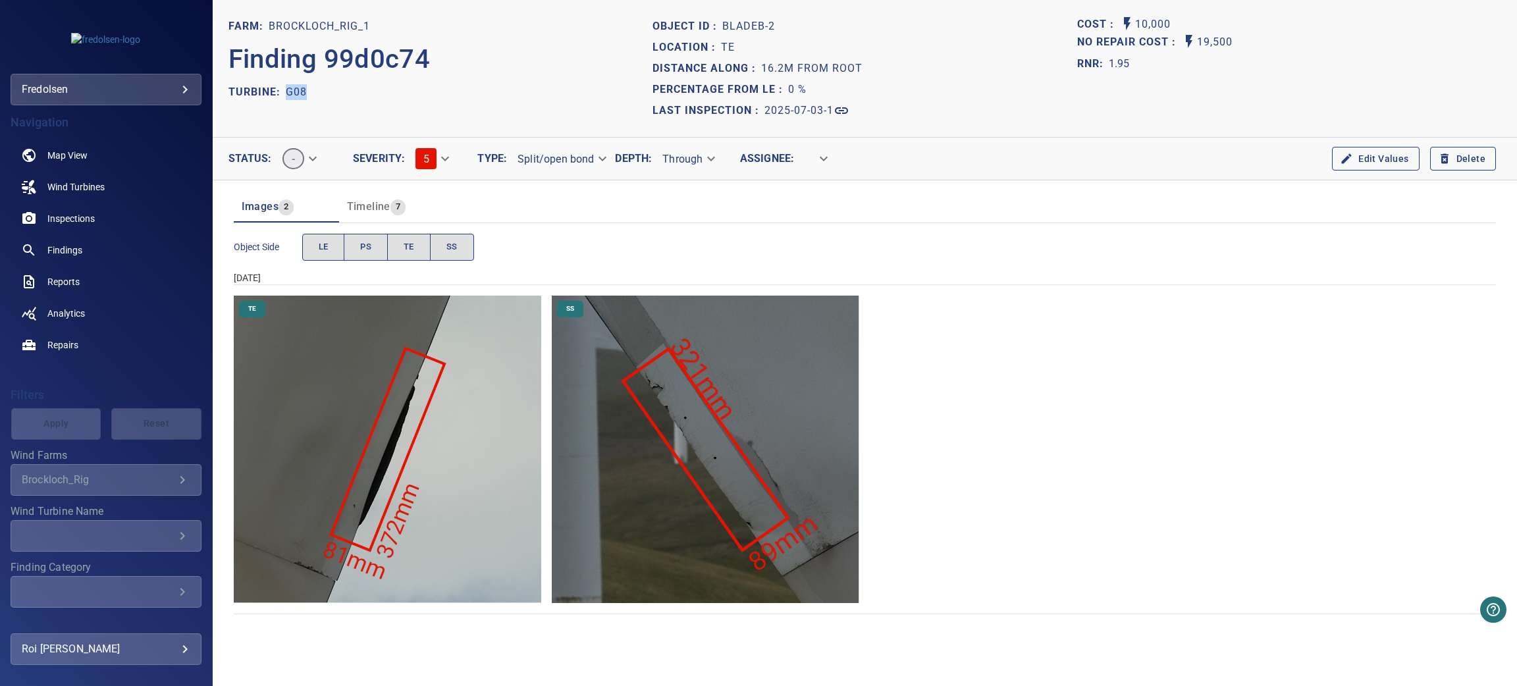
drag, startPoint x: 321, startPoint y: 91, endPoint x: 283, endPoint y: 91, distance: 38.2
click at [283, 91] on div "TURBINE: G08" at bounding box center [441, 92] width 424 height 21
copy div "G08"
click at [1172, 338] on div "TE SS" at bounding box center [865, 450] width 1262 height 308
click at [437, 426] on img "Brockloch_Rig_1/G08/2025-07-03-1/2025-07-03-1/image41wp48.jpg" at bounding box center [388, 450] width 308 height 308
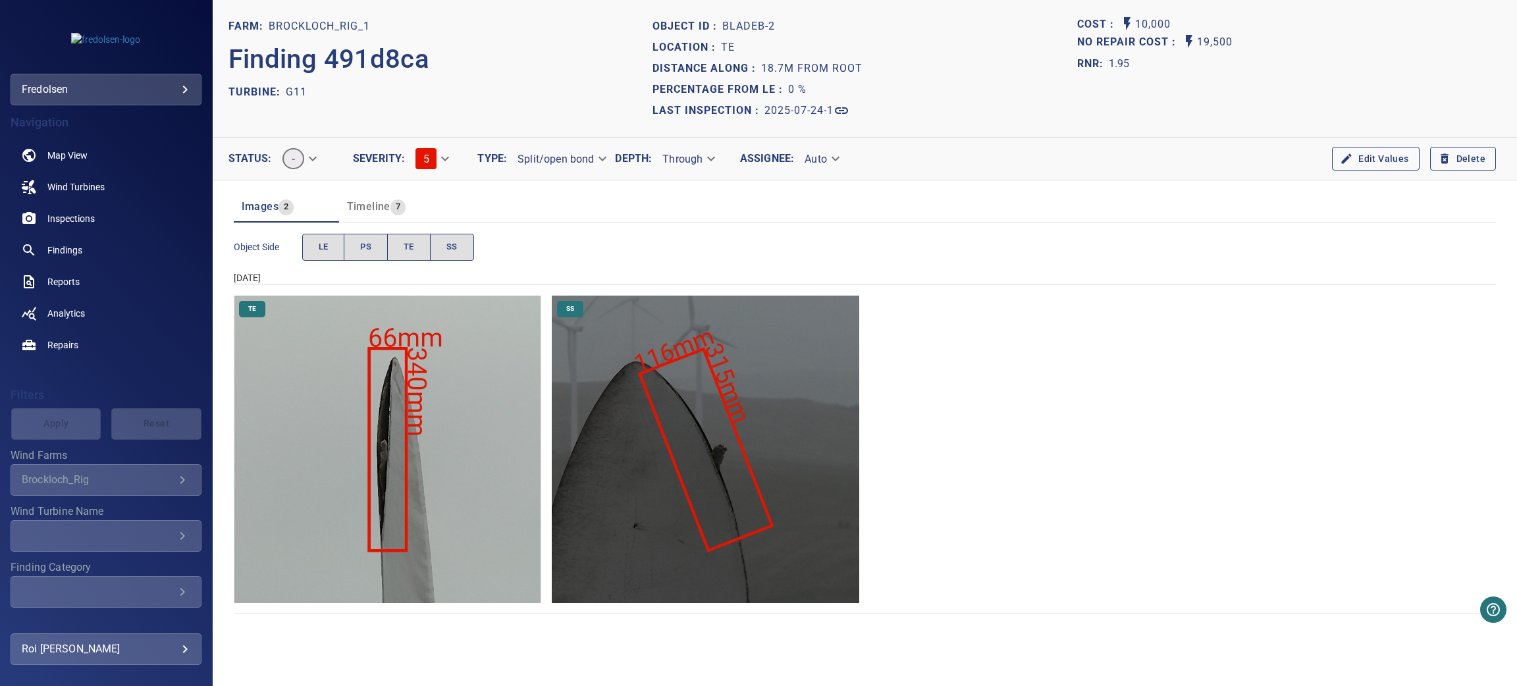
click at [427, 443] on img "Brockloch_Rig_1/G11/2025-07-24-1/2025-07-24-1/image72wp82.jpg" at bounding box center [388, 450] width 308 height 308
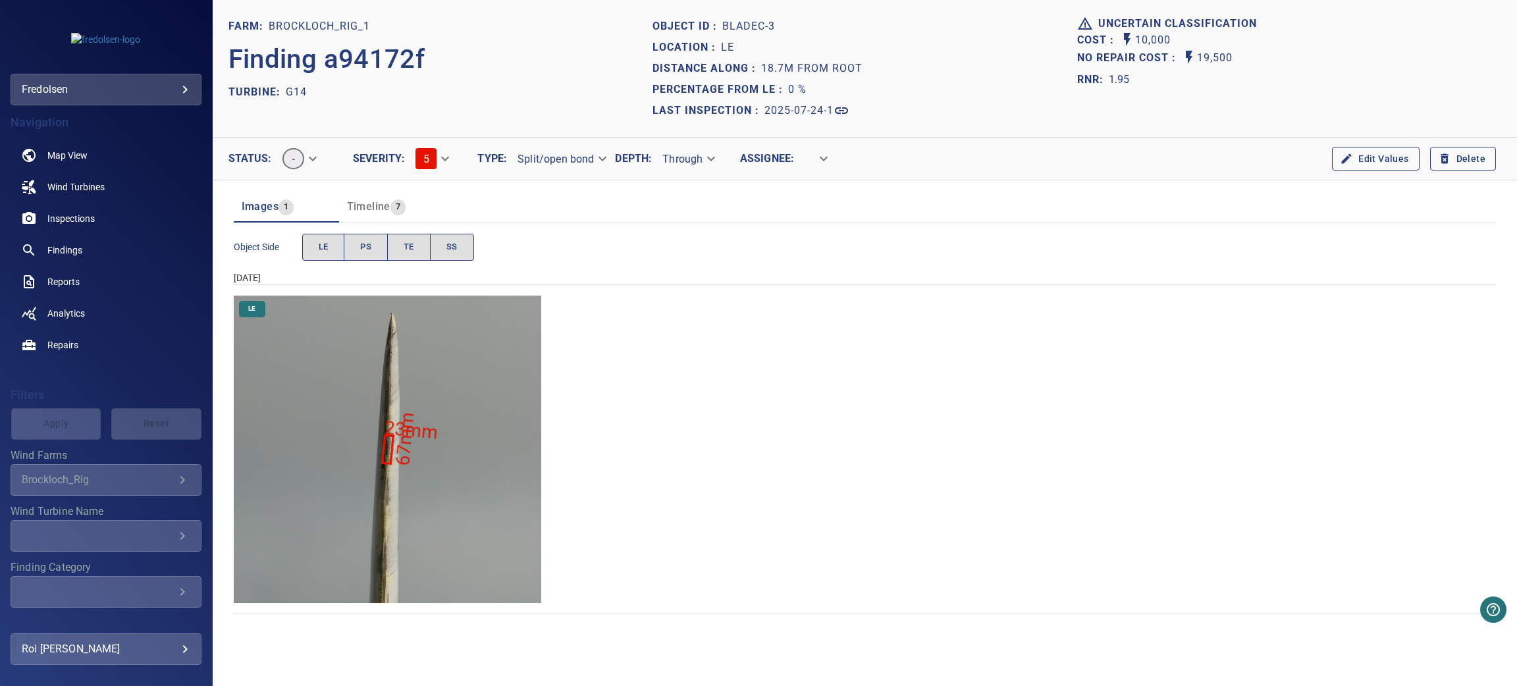
click at [419, 386] on img "Brockloch_Rig_1/G14/2025-07-24-1/2025-07-24-1/image24wp28.jpg" at bounding box center [388, 450] width 308 height 308
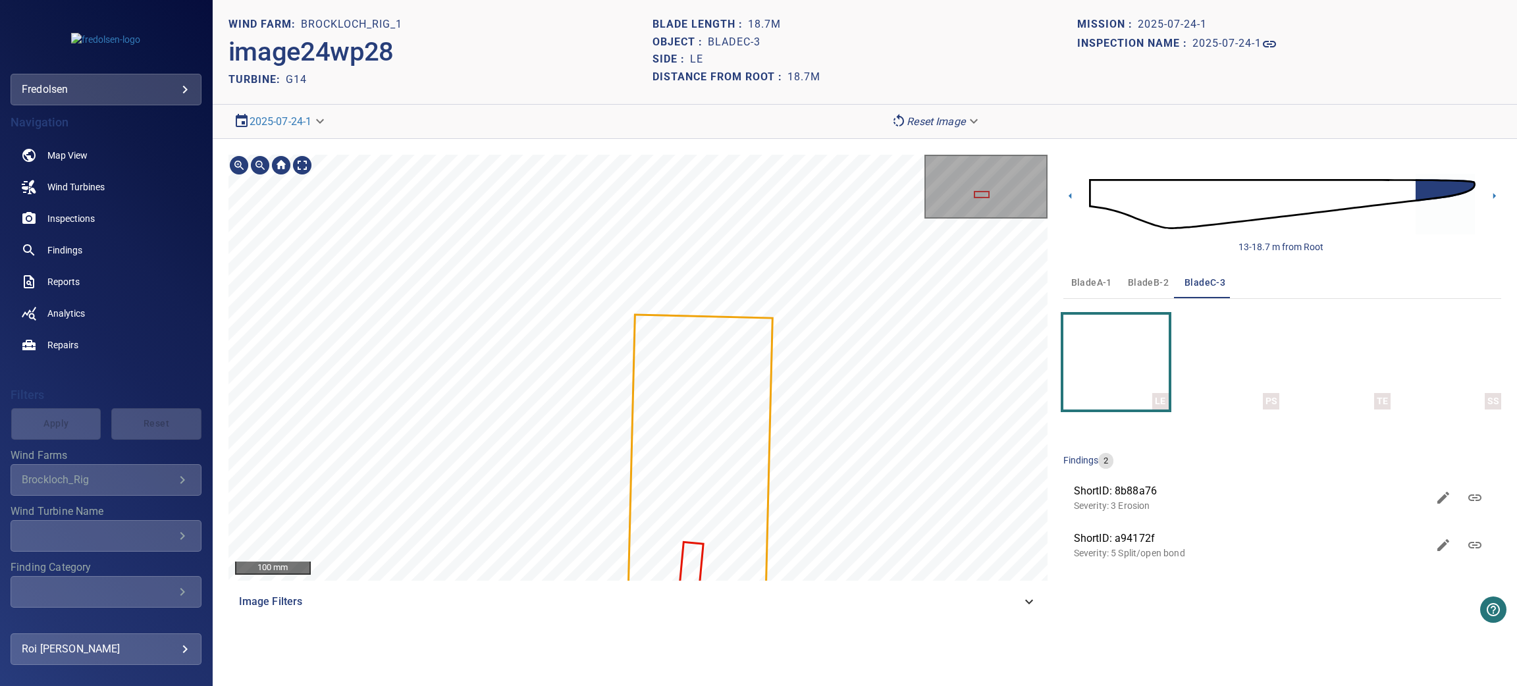
click at [459, 128] on section "**********" at bounding box center [865, 343] width 1304 height 686
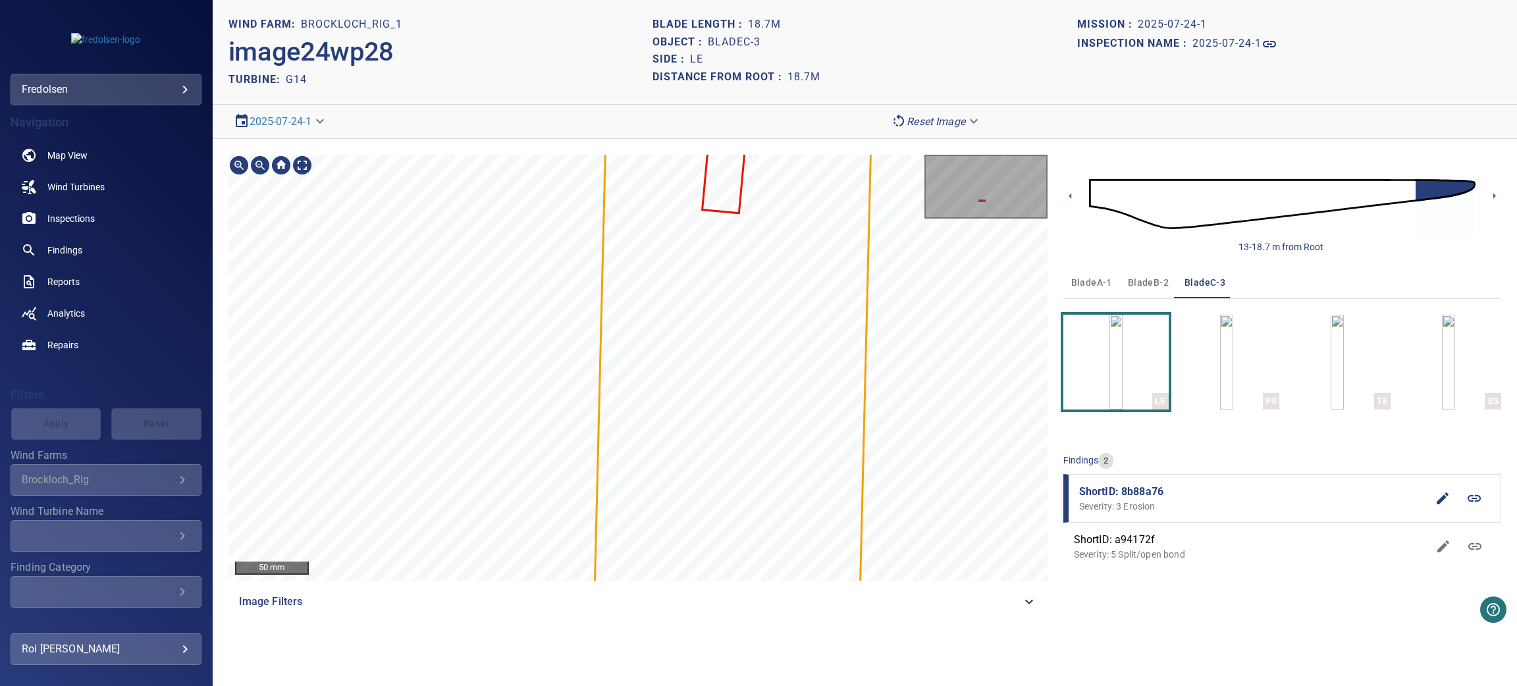
click at [524, 552] on div "1427mm 178mm Brockloch_Rig_1/G14/8b88a760-6d52-11f0-a98e-995b7a49d1e1 Severity …" at bounding box center [638, 368] width 819 height 426
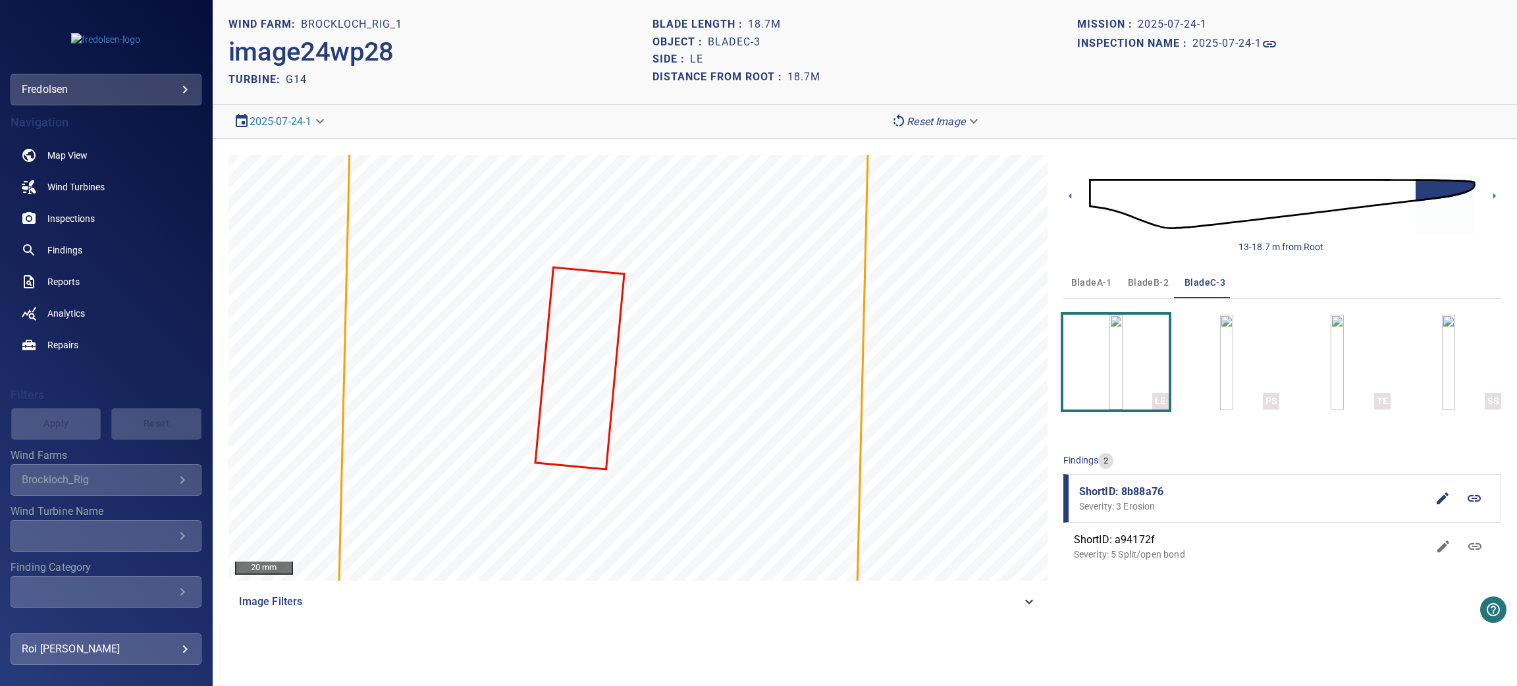
click at [1143, 551] on p "Severity: 5 Split/open bond" at bounding box center [1251, 554] width 354 height 13
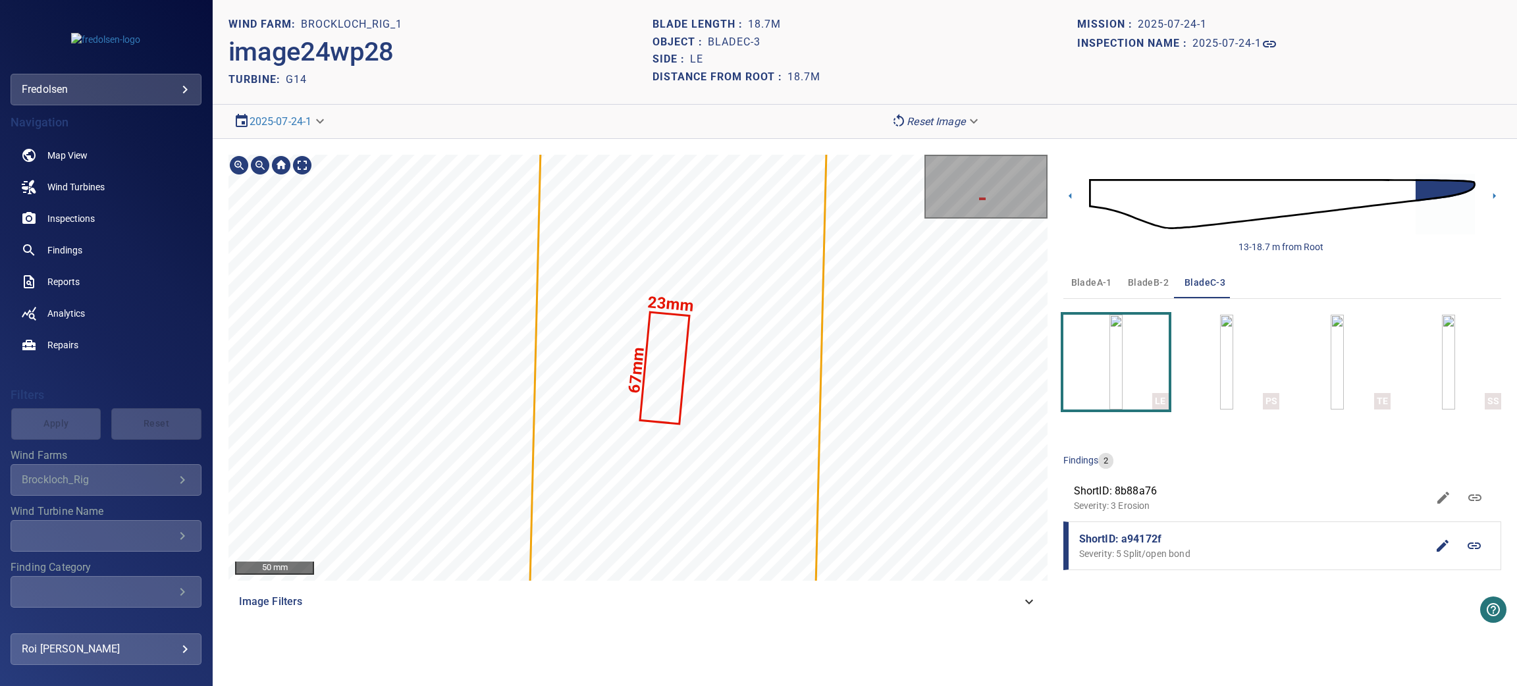
click at [0, 343] on main "**********" at bounding box center [758, 343] width 1517 height 686
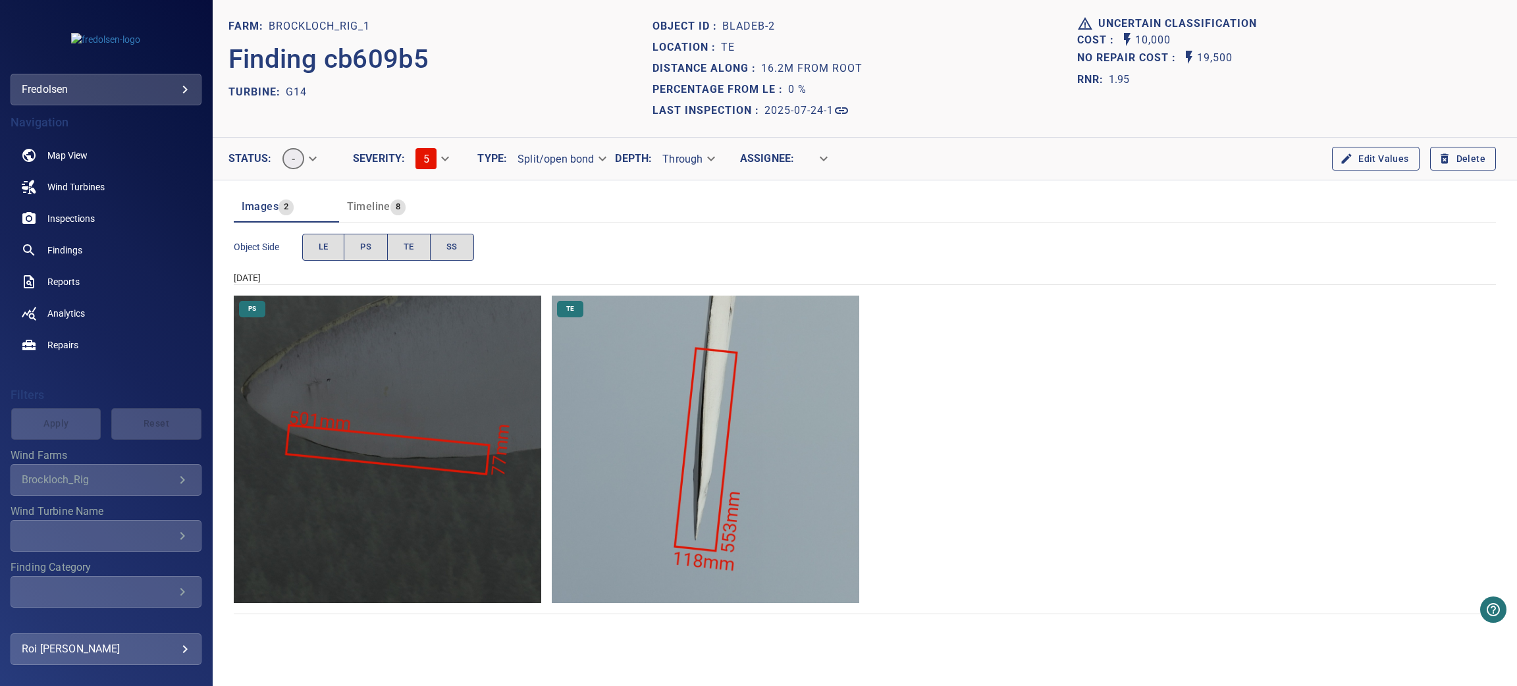
click at [710, 410] on img "Brockloch_Rig_1/G14/2025-07-24-1/2025-07-24-1/image72wp80.jpg" at bounding box center [706, 450] width 308 height 308
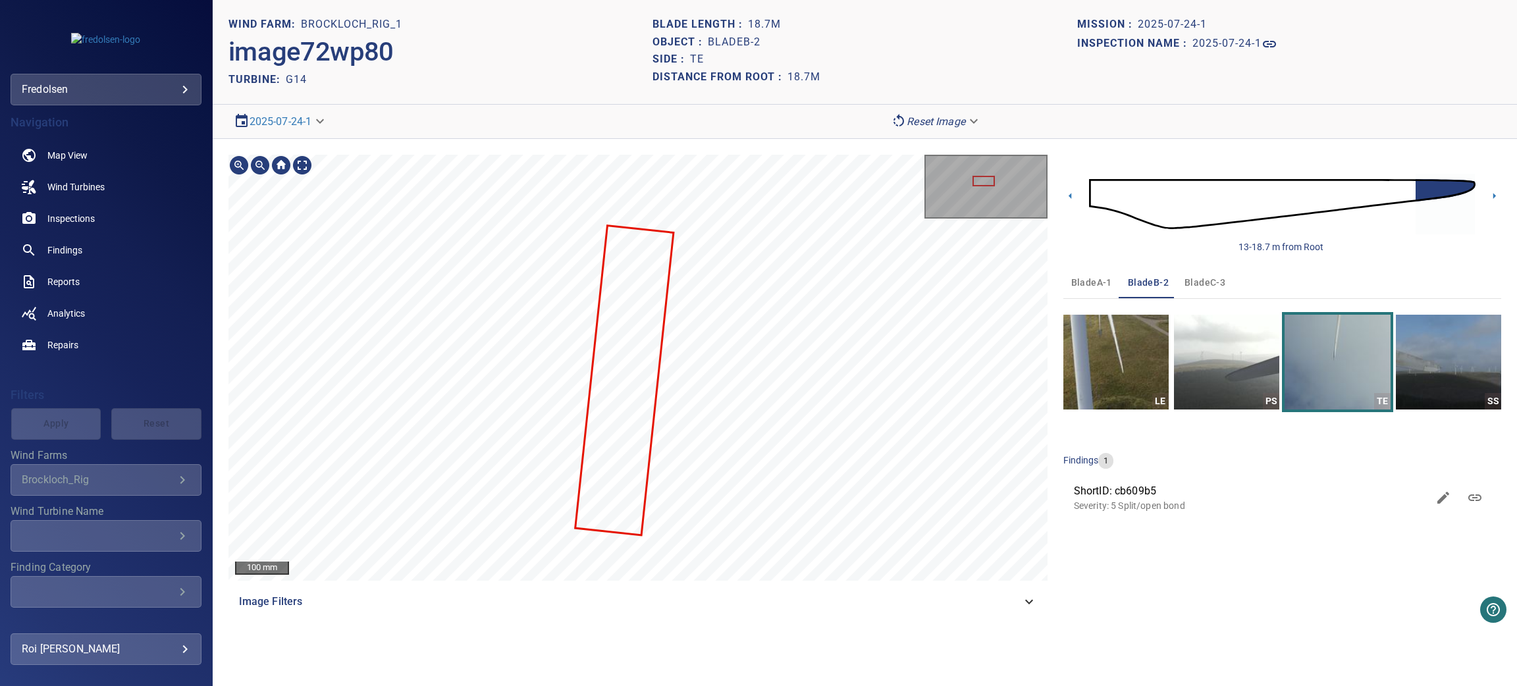
click at [732, 592] on div "100 mm Image Filters" at bounding box center [638, 386] width 819 height 463
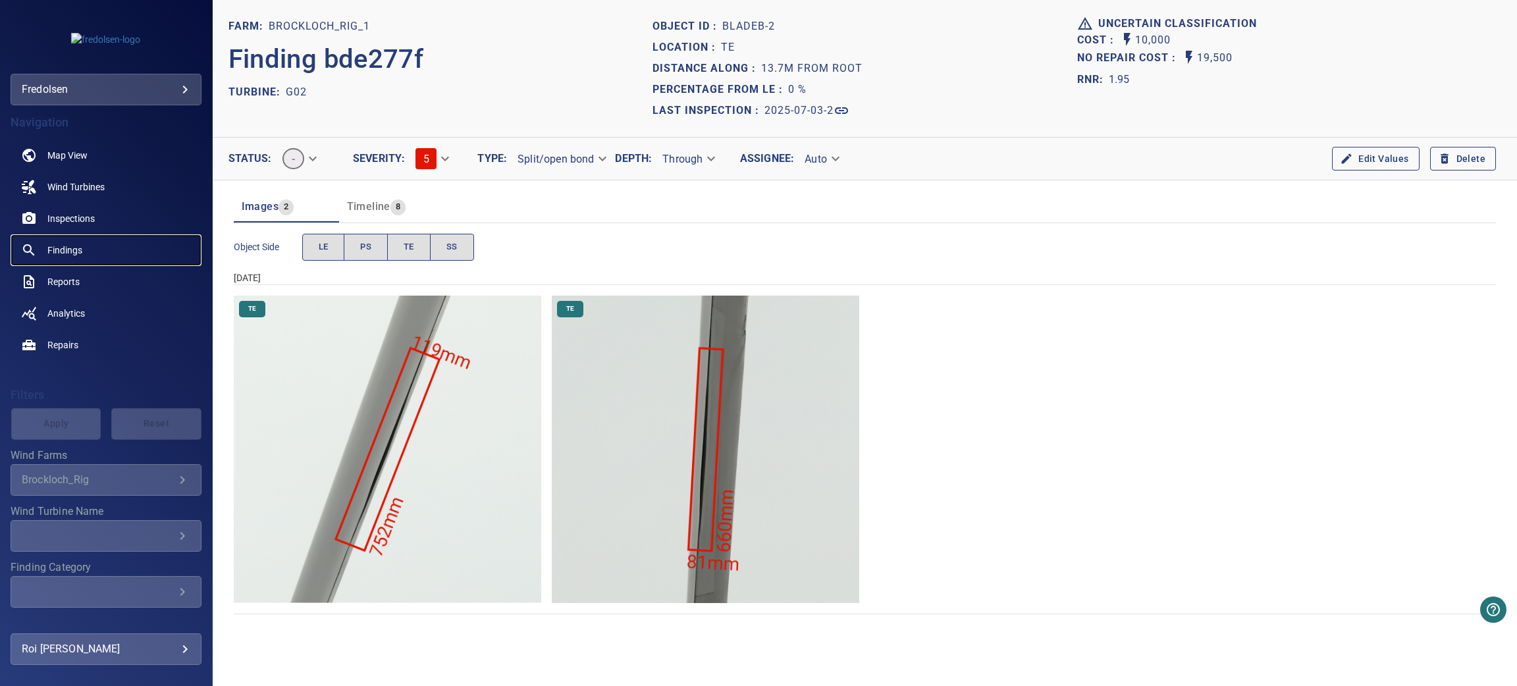
click at [72, 252] on span "Findings" at bounding box center [64, 250] width 35 height 13
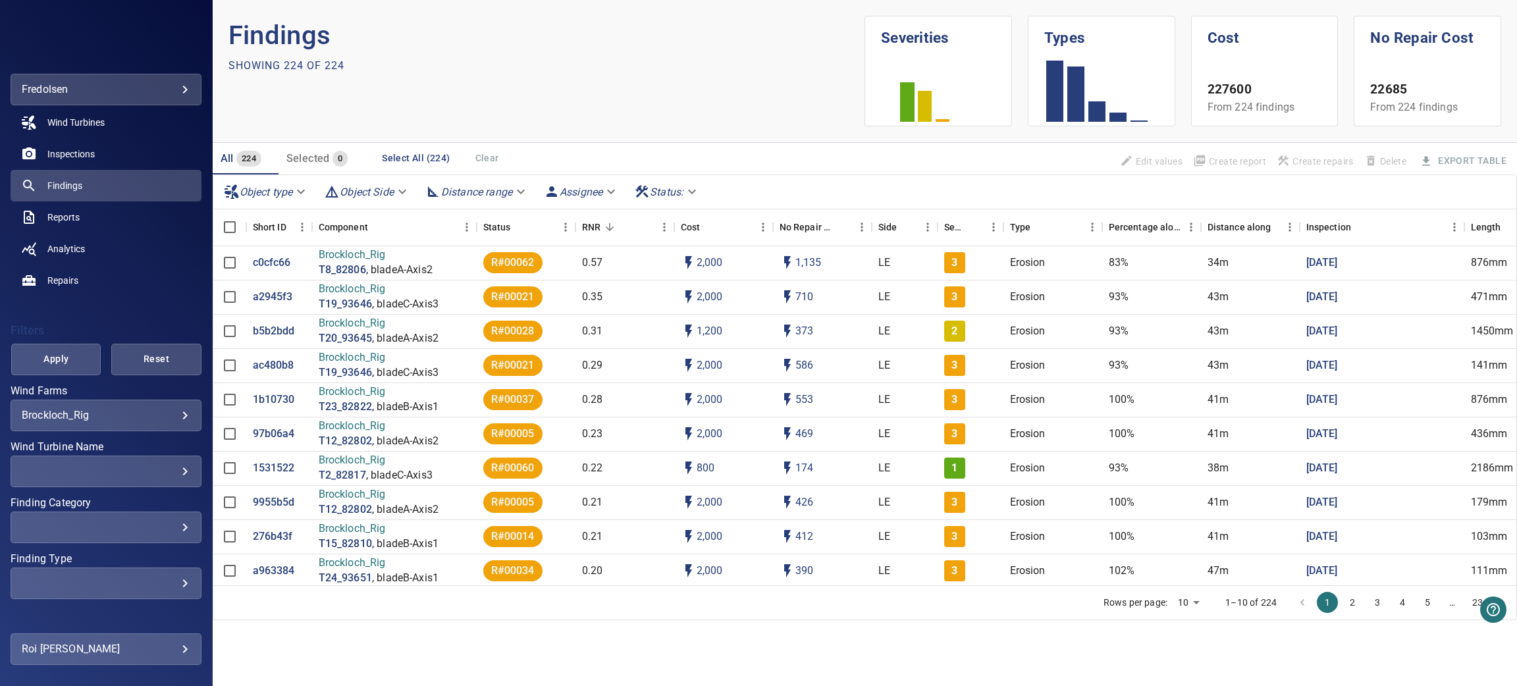
scroll to position [93, 0]
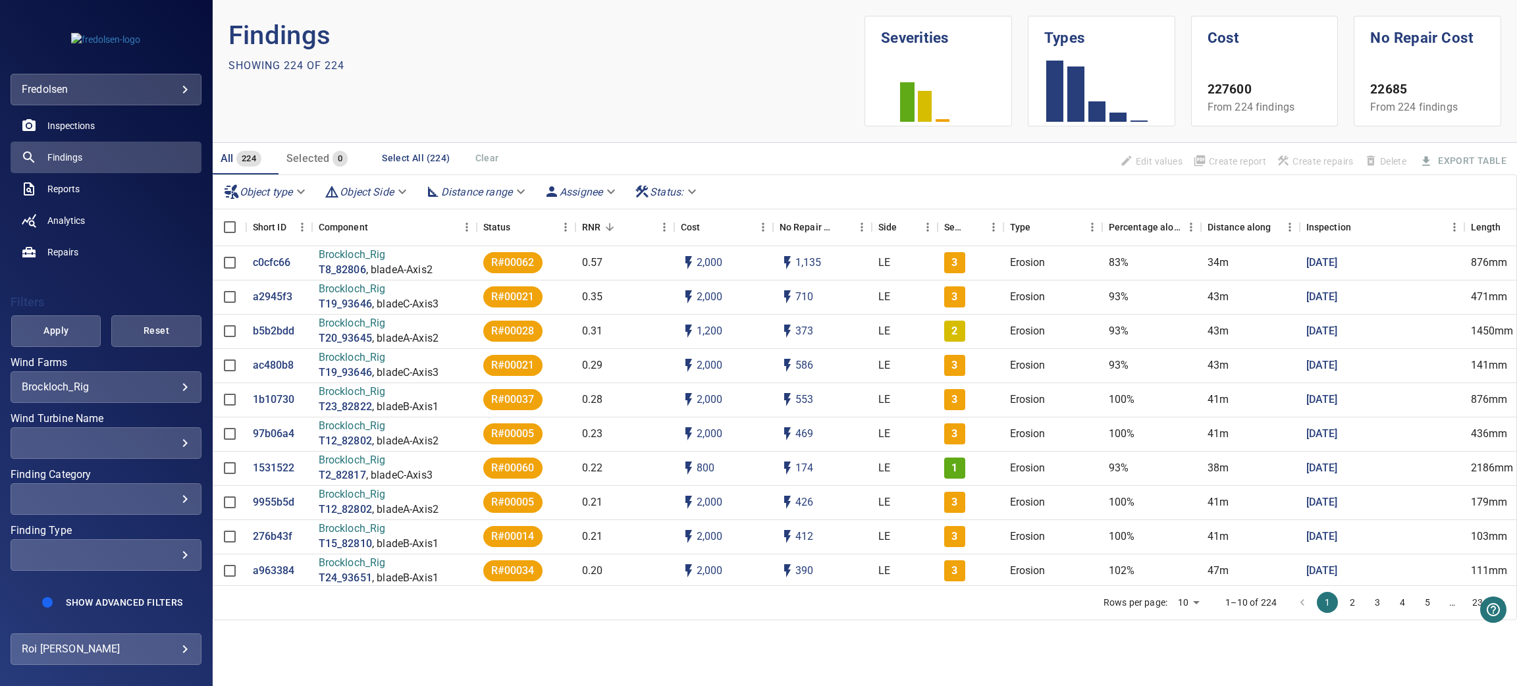
click at [118, 496] on div "​" at bounding box center [106, 499] width 169 height 13
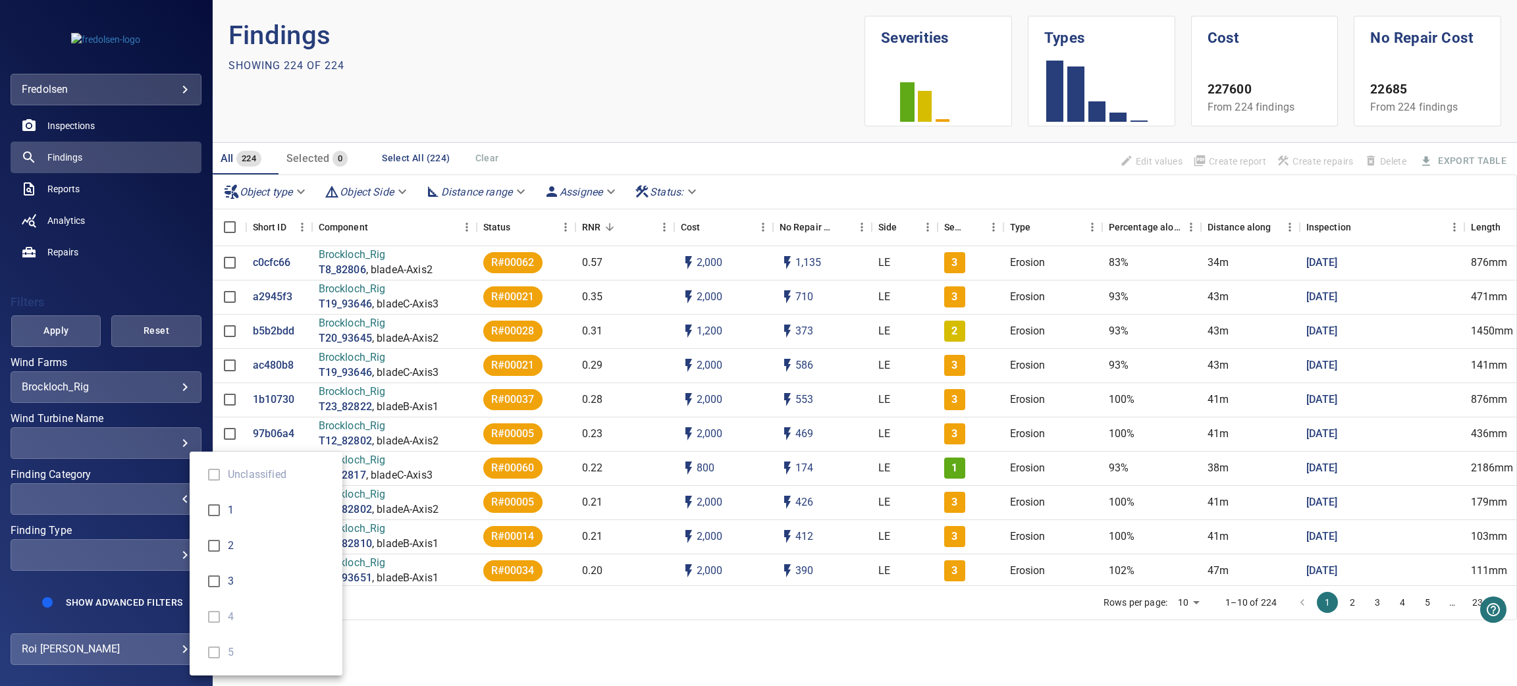
click at [105, 294] on div "Finding Category" at bounding box center [758, 343] width 1517 height 686
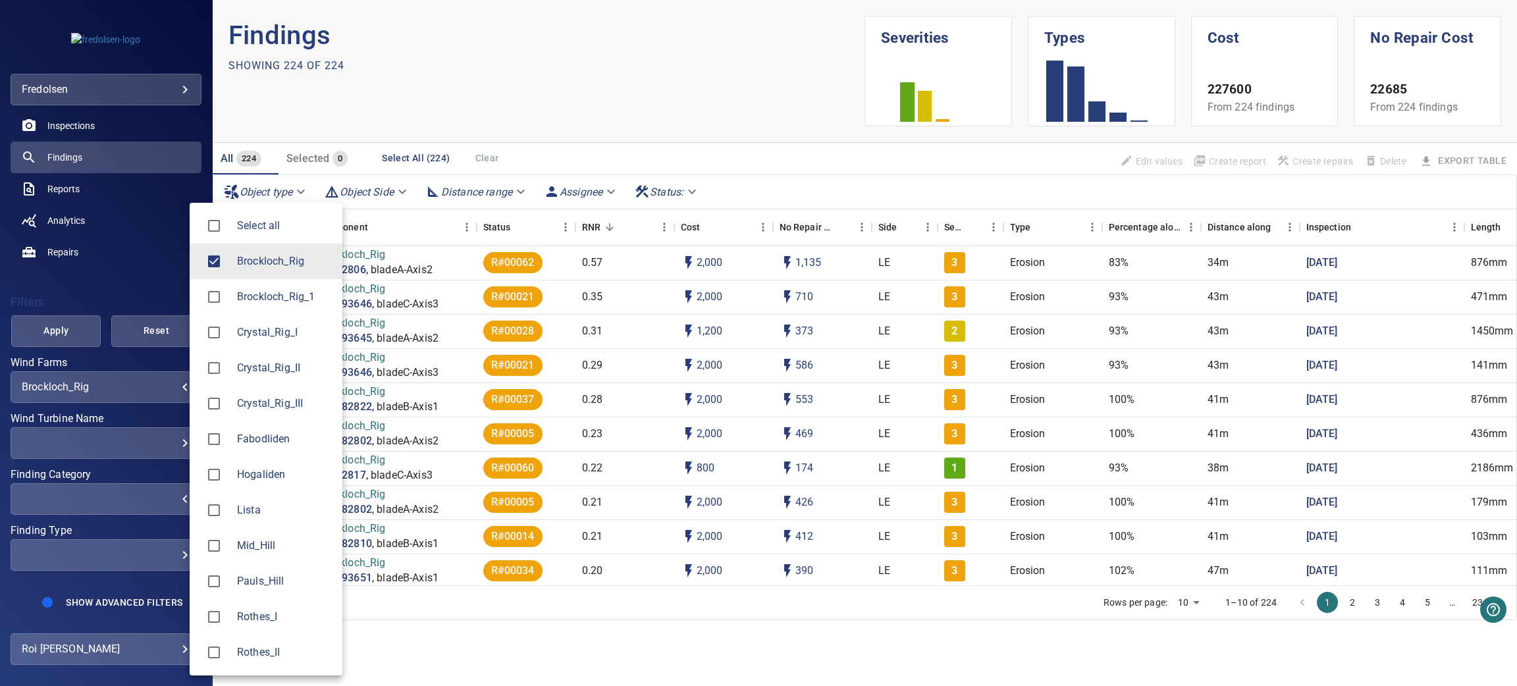
click at [163, 383] on body "**********" at bounding box center [758, 343] width 1517 height 686
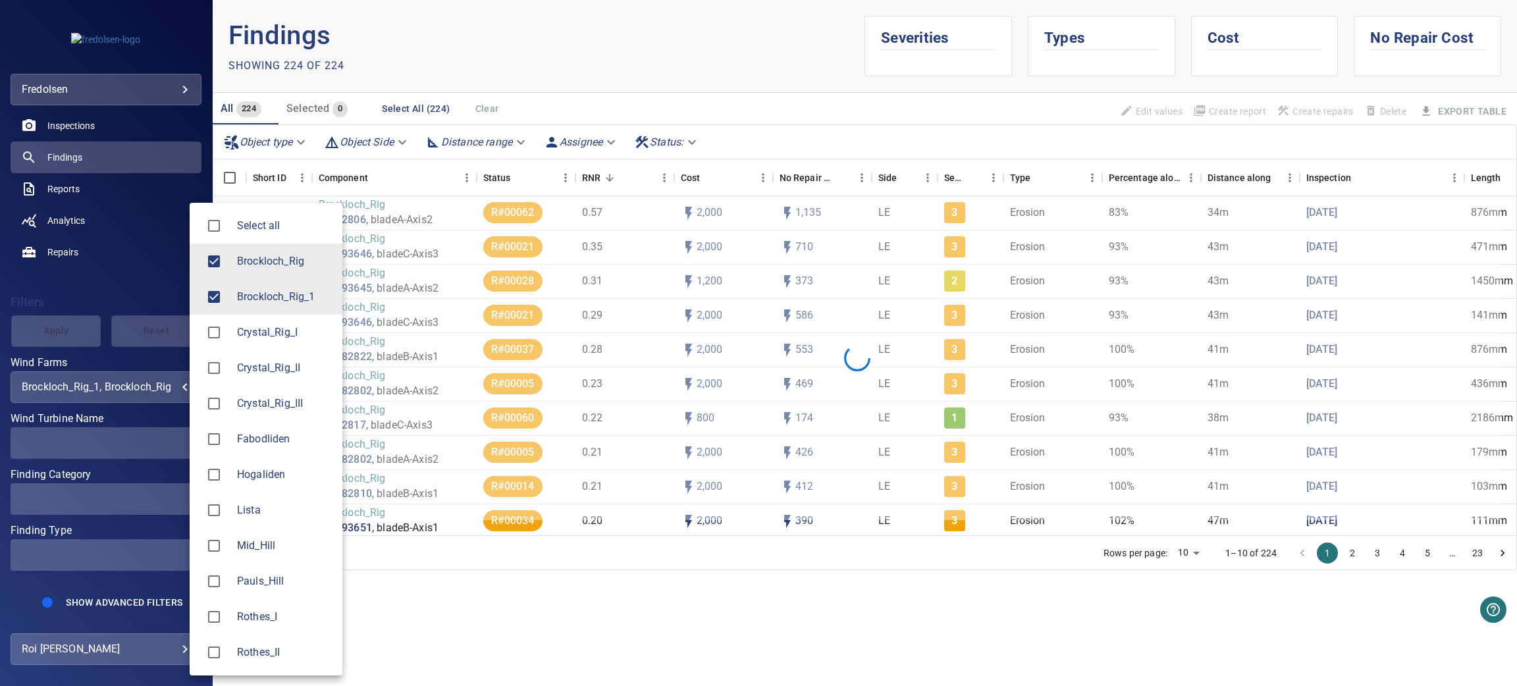
click at [128, 258] on div at bounding box center [758, 343] width 1517 height 686
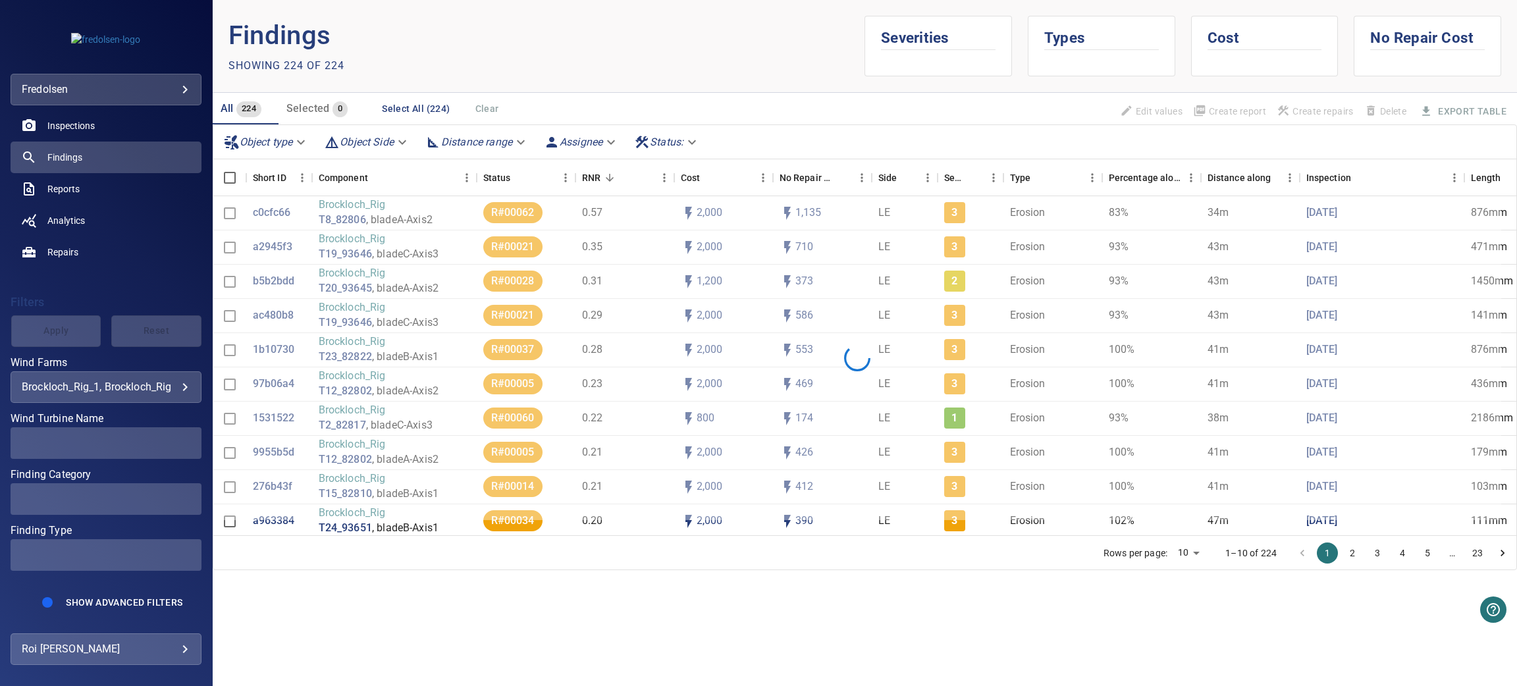
click at [105, 381] on div "**********" at bounding box center [106, 387] width 191 height 32
click at [135, 377] on div "**********" at bounding box center [106, 387] width 191 height 32
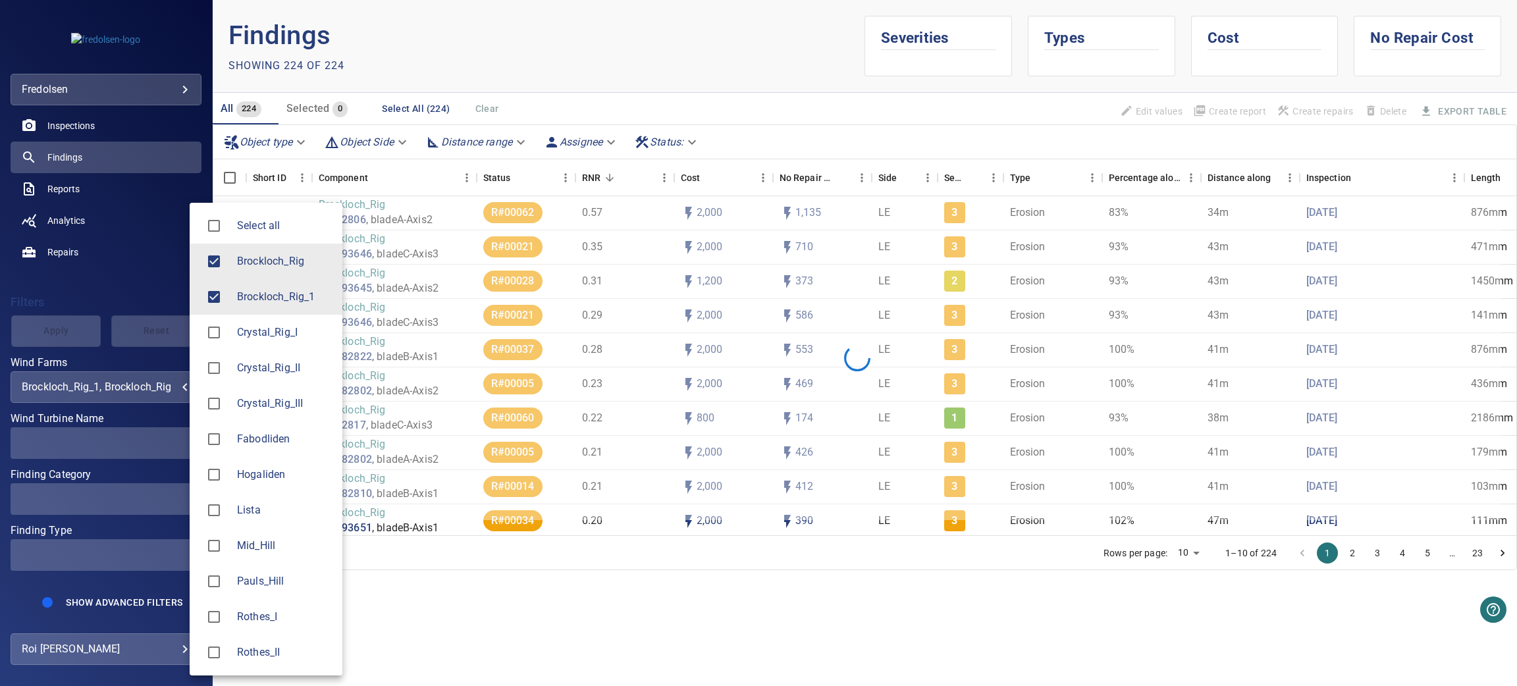
click at [167, 383] on body "**********" at bounding box center [758, 343] width 1517 height 686
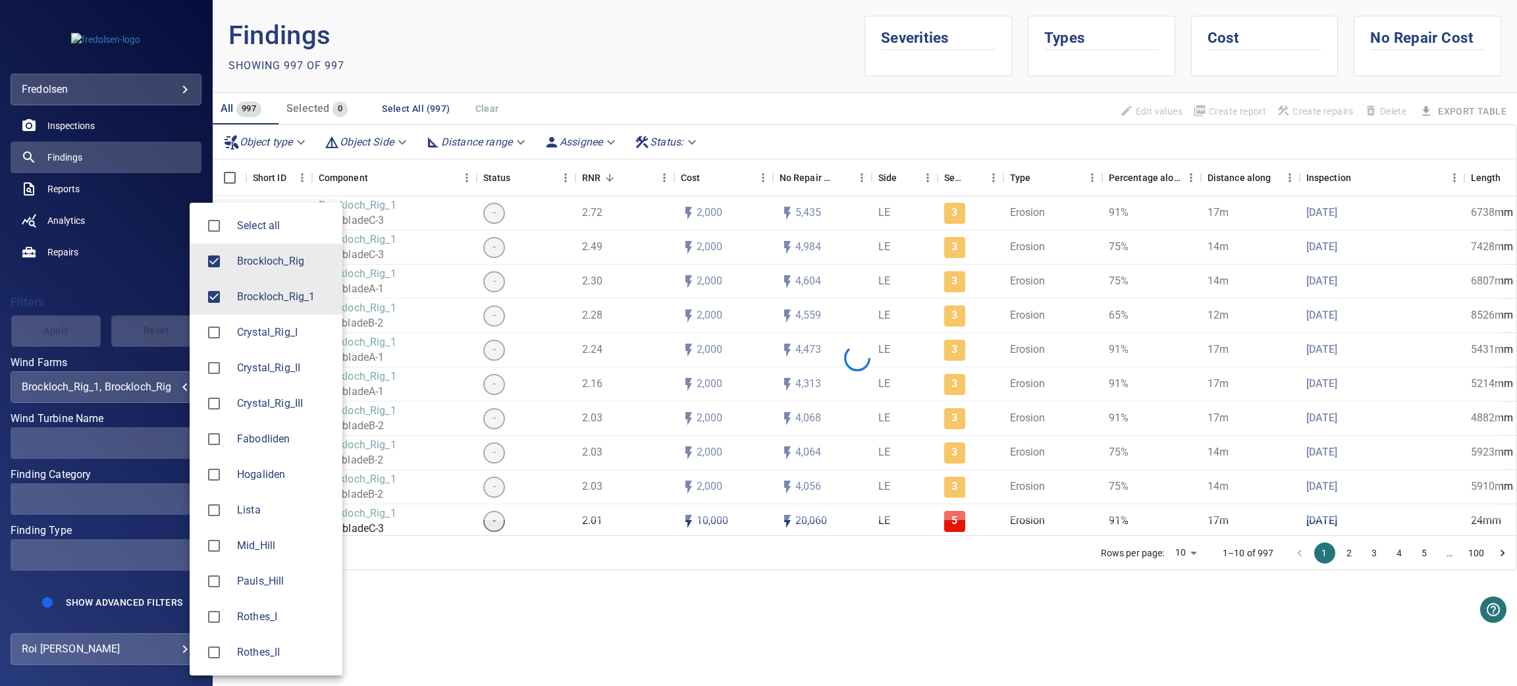
type input "**********"
click at [142, 272] on div at bounding box center [758, 343] width 1517 height 686
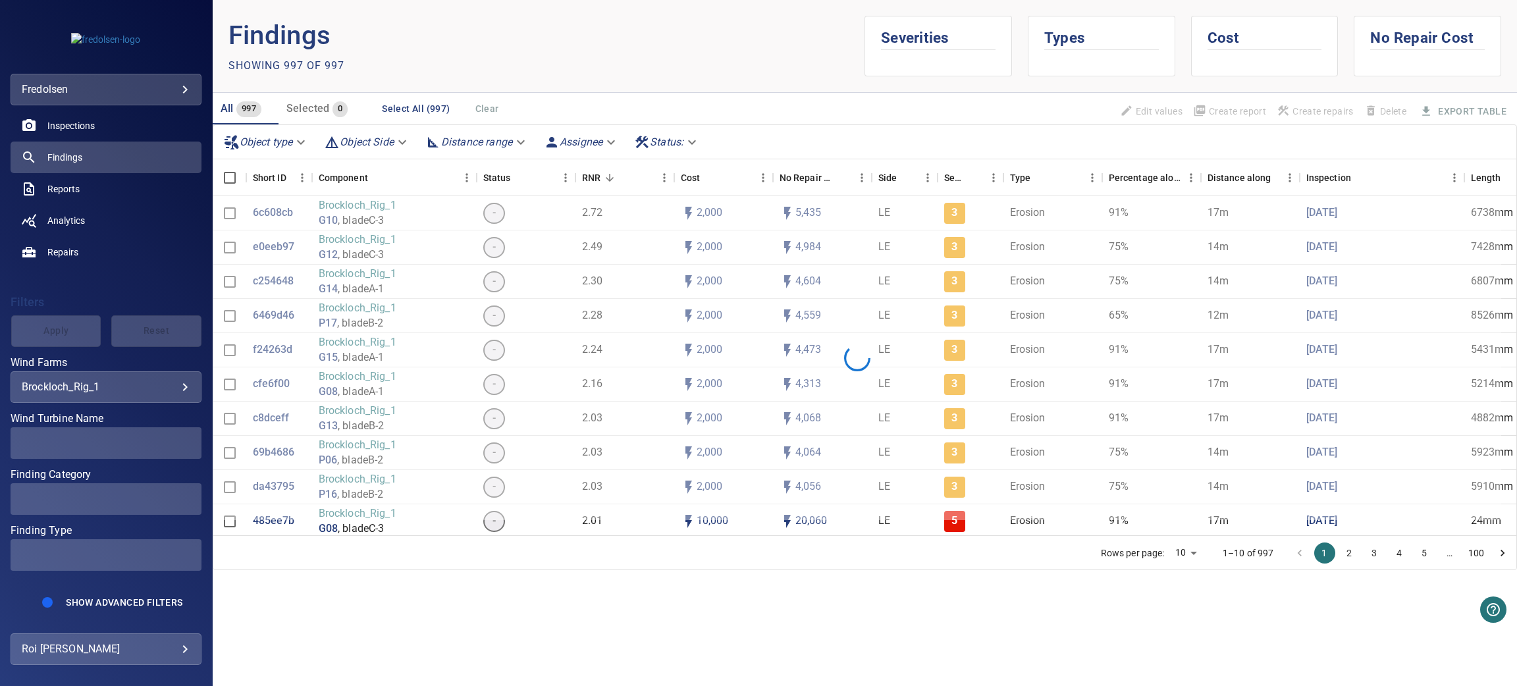
click at [46, 330] on div "Apply Reset" at bounding box center [106, 331] width 191 height 32
click at [120, 292] on div "**********" at bounding box center [106, 451] width 191 height 324
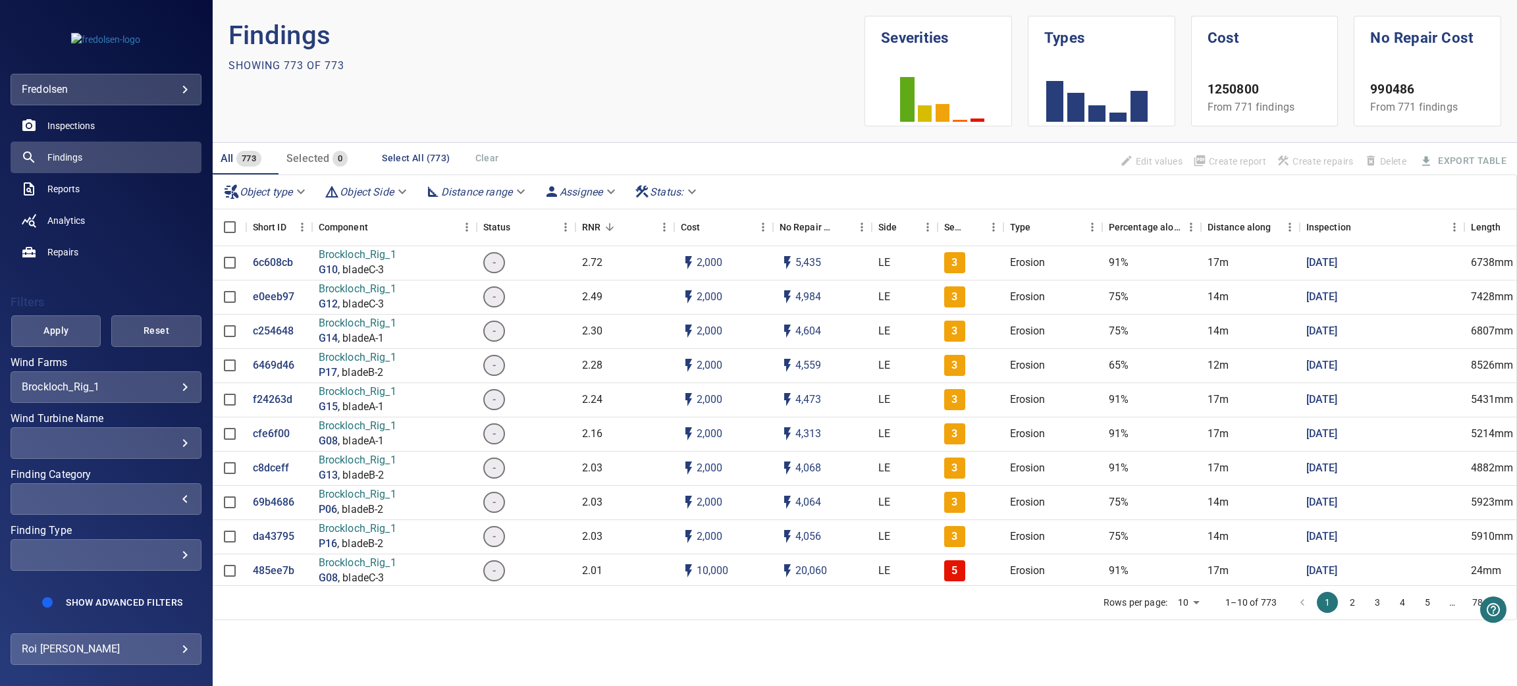
click at [169, 493] on div "​" at bounding box center [106, 499] width 169 height 13
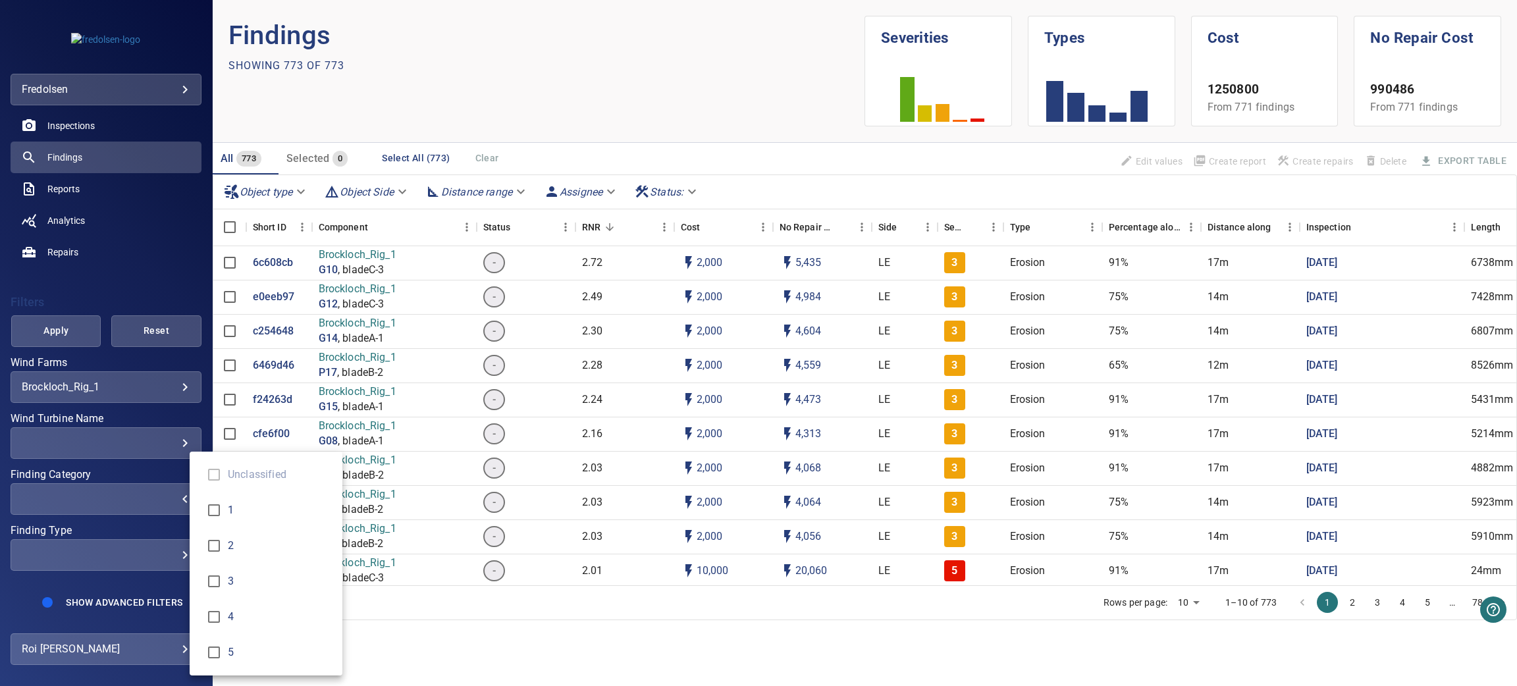
type input "*"
click at [47, 341] on div "Finding Category" at bounding box center [758, 343] width 1517 height 686
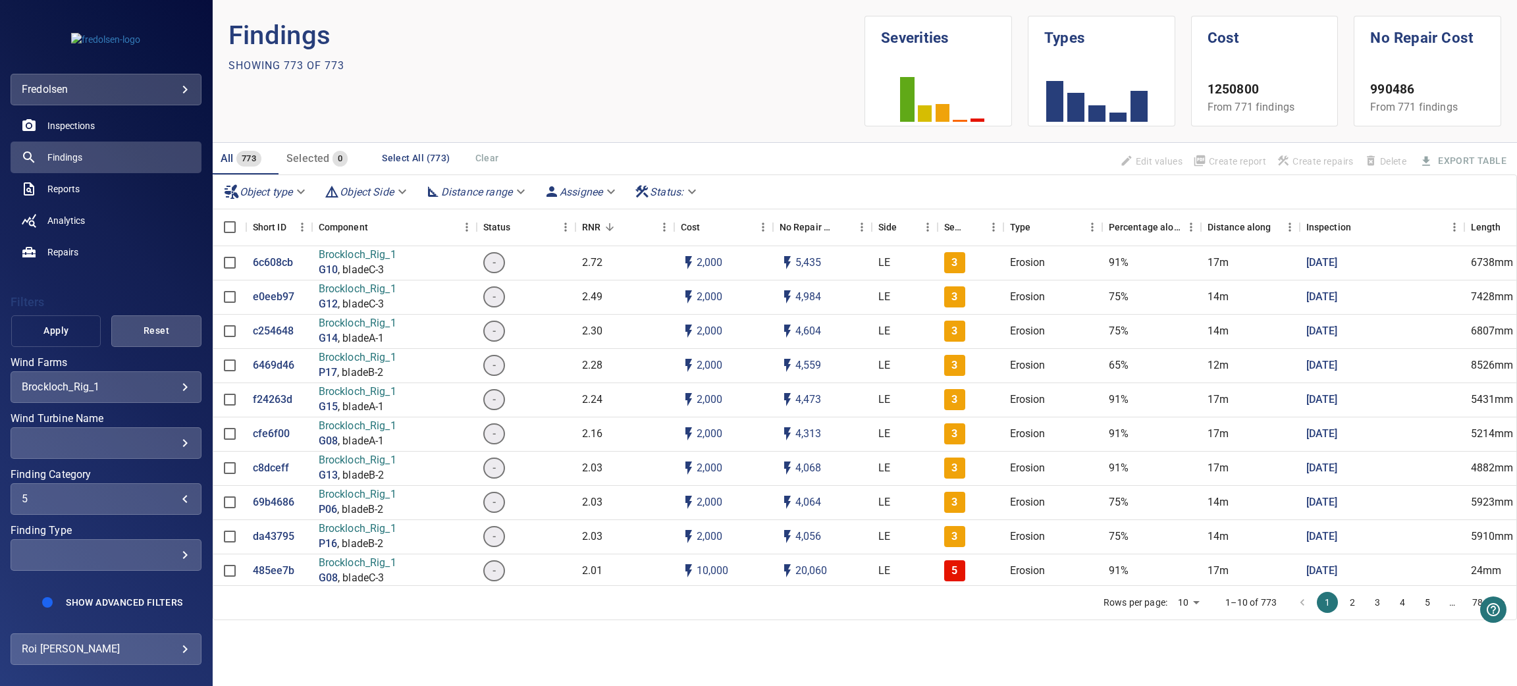
click at [49, 335] on span "Apply" at bounding box center [56, 331] width 57 height 16
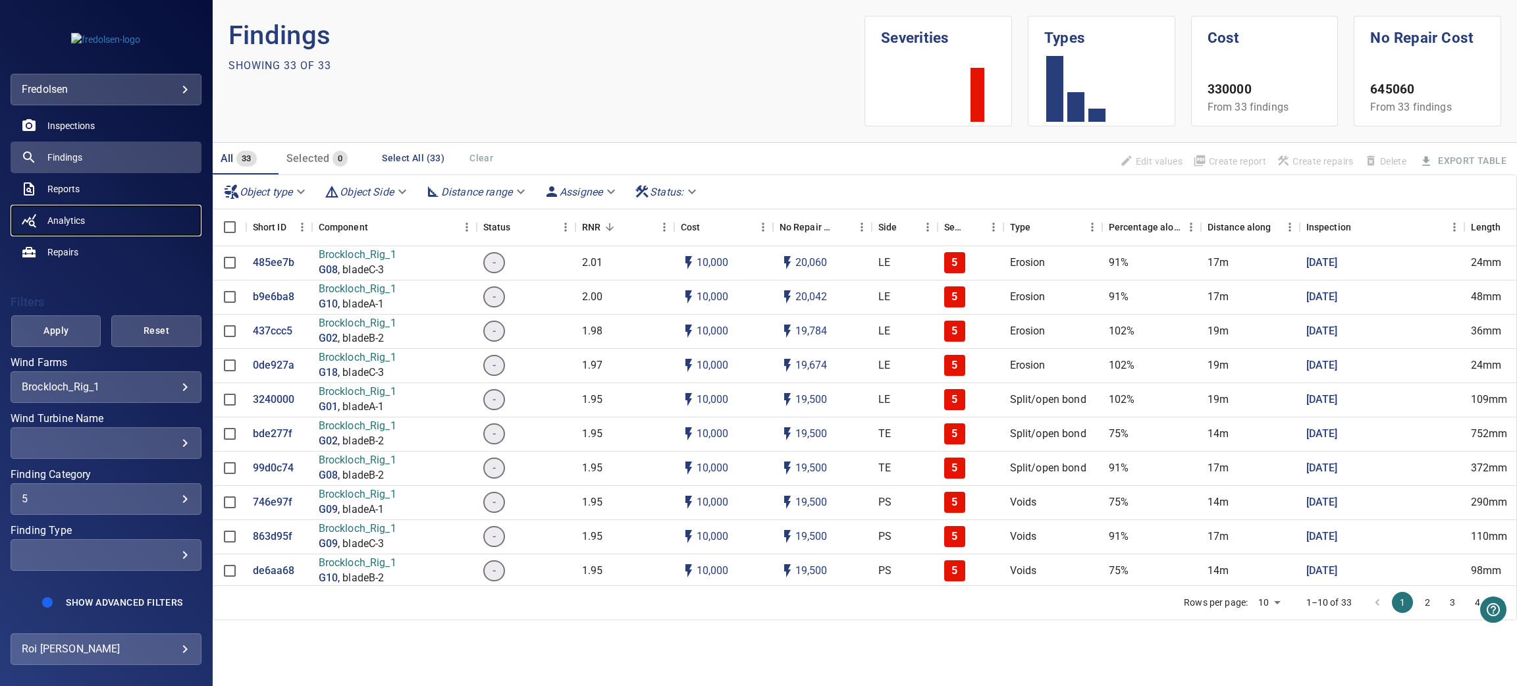
click at [84, 217] on span "Analytics" at bounding box center [66, 220] width 38 height 13
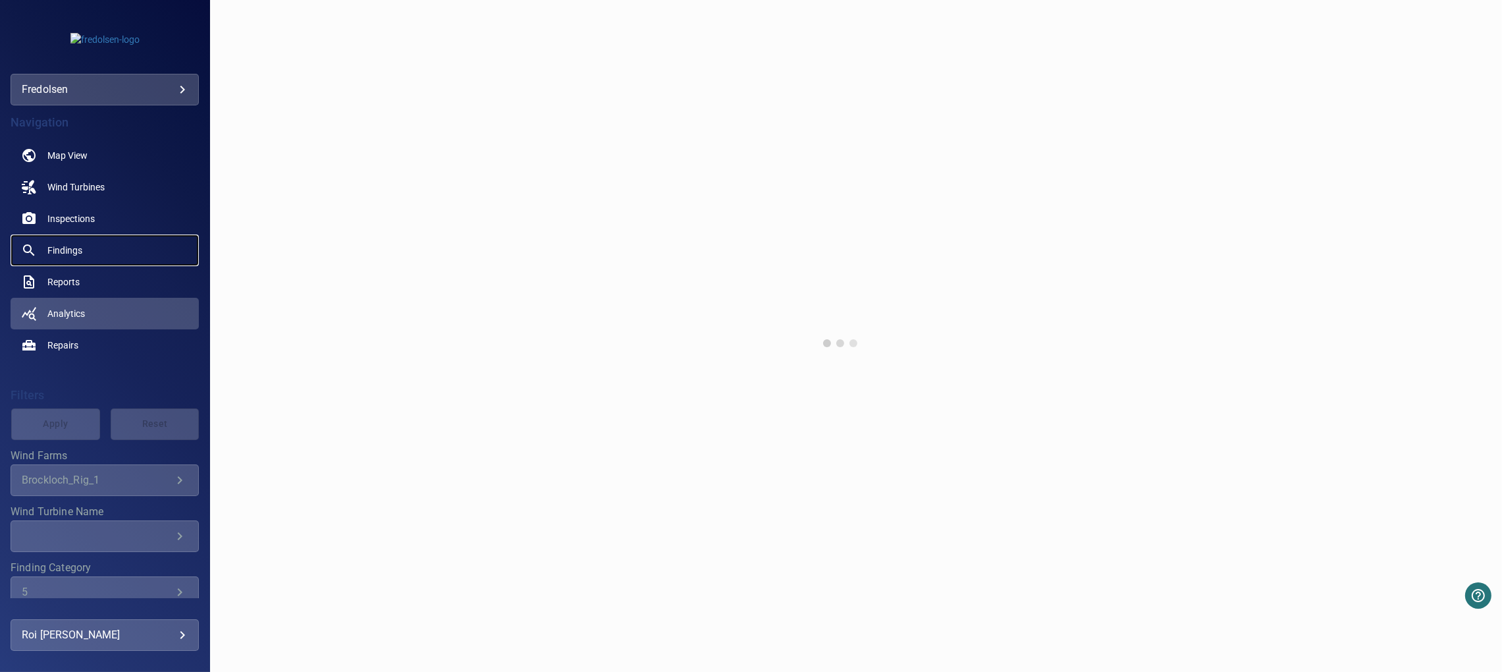
click at [57, 238] on link "Findings" at bounding box center [105, 250] width 188 height 32
